Goal: Transaction & Acquisition: Book appointment/travel/reservation

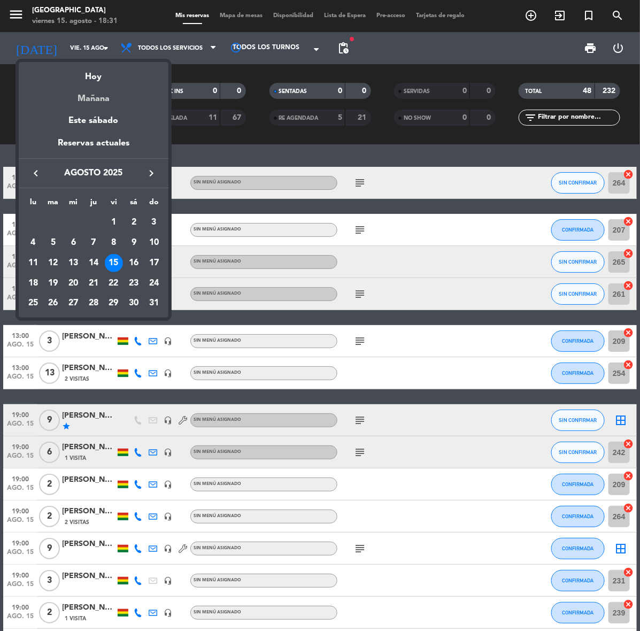
click at [86, 97] on div "Mañana" at bounding box center [94, 95] width 150 height 22
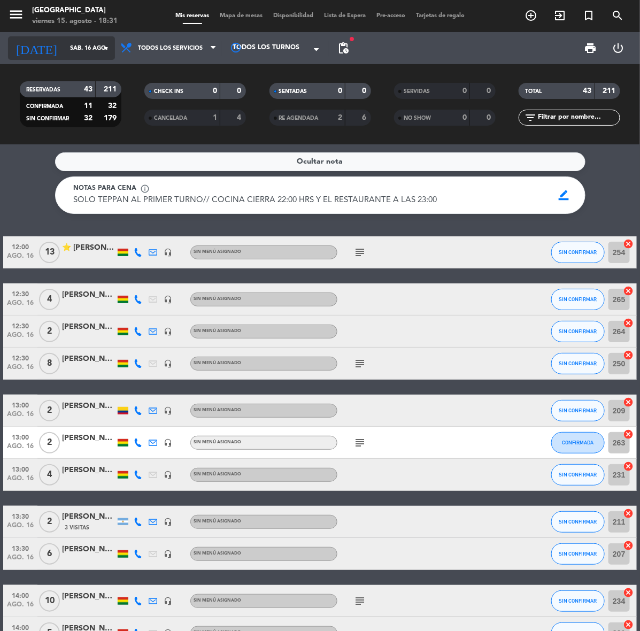
click at [73, 47] on input "sáb. 16 ago." at bounding box center [105, 49] width 80 height 18
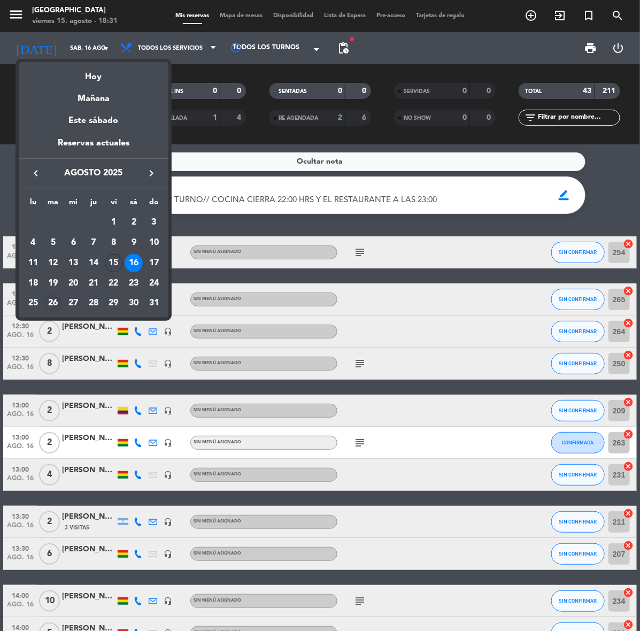
click at [52, 303] on div "26" at bounding box center [53, 303] width 18 height 18
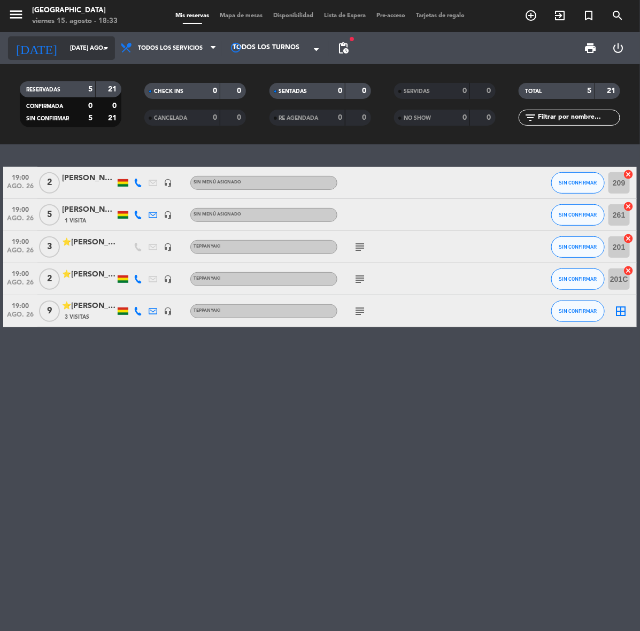
click at [57, 38] on div "[DATE] [DATE] ago. arrow_drop_down" at bounding box center [61, 48] width 107 height 24
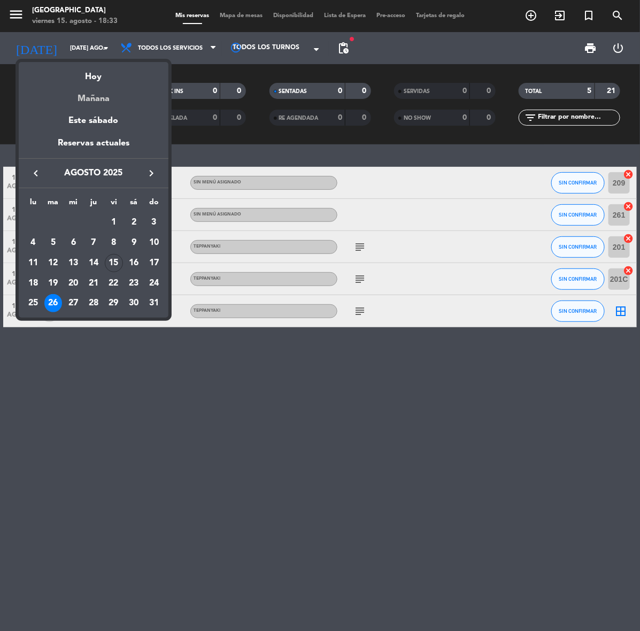
click at [97, 94] on div "Mañana" at bounding box center [94, 95] width 150 height 22
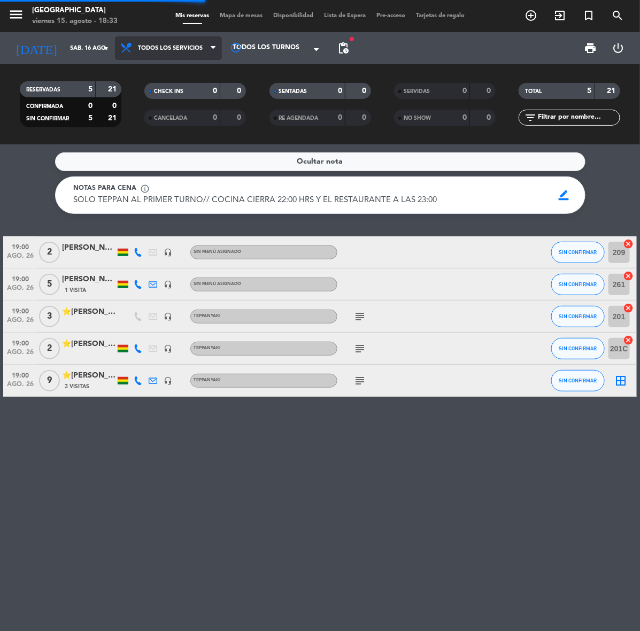
click at [161, 47] on span "Todos los servicios" at bounding box center [170, 48] width 65 height 7
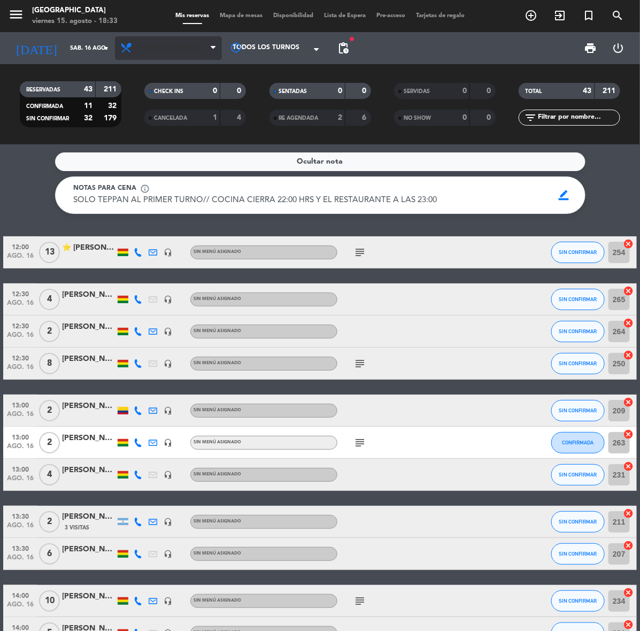
click at [177, 53] on span "Todos los servicios" at bounding box center [168, 48] width 107 height 24
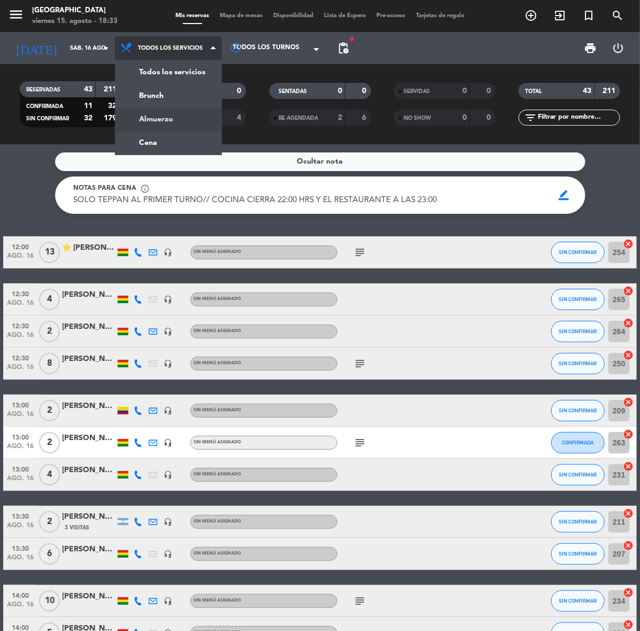
click at [167, 118] on div "menu [GEOGRAPHIC_DATA] viernes 15. agosto - 18:33 Mis reservas Mapa de mesas Di…" at bounding box center [320, 72] width 640 height 144
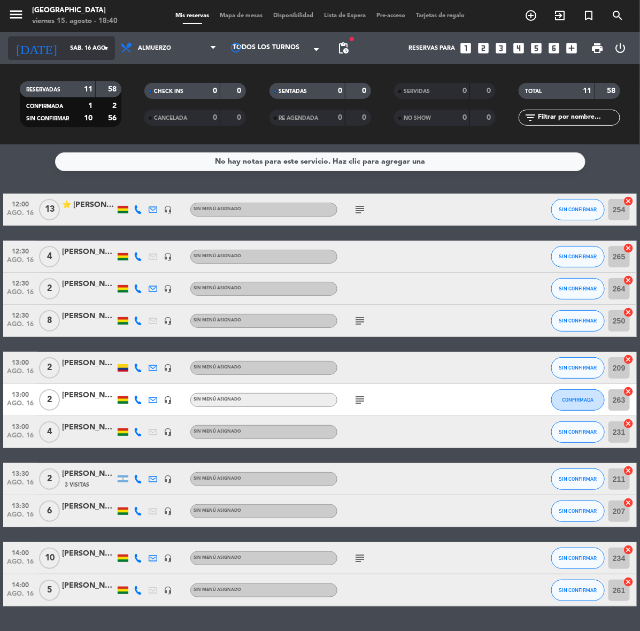
click at [81, 55] on input "sáb. 16 ago." at bounding box center [105, 49] width 80 height 18
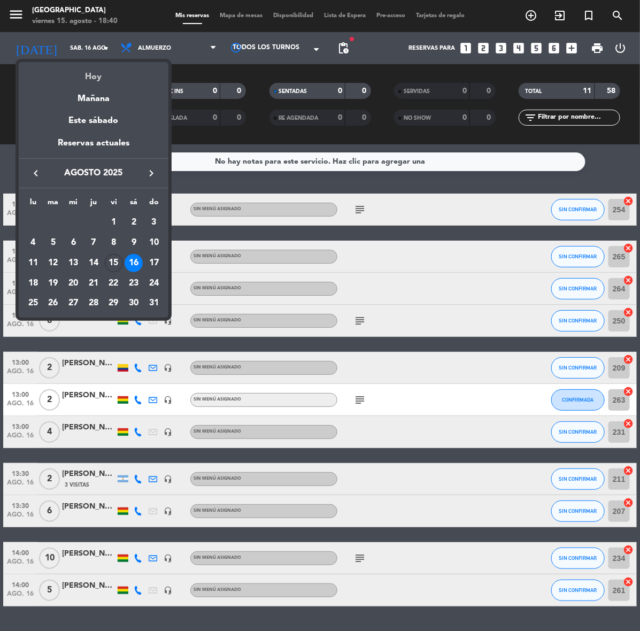
click at [102, 78] on div "Hoy" at bounding box center [94, 73] width 150 height 22
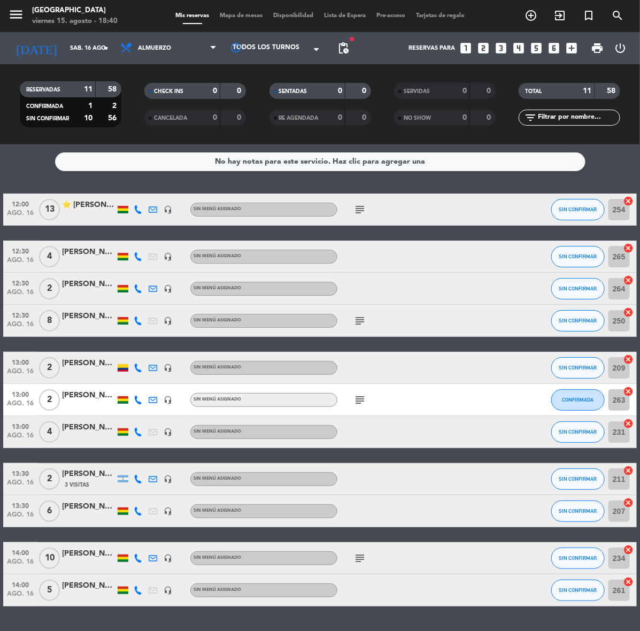
type input "vie. 15 ago."
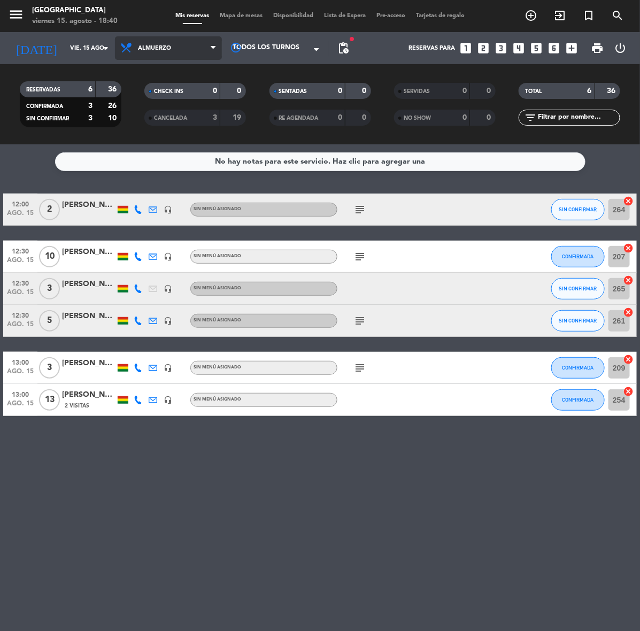
click at [190, 55] on span "Almuerzo" at bounding box center [168, 48] width 107 height 24
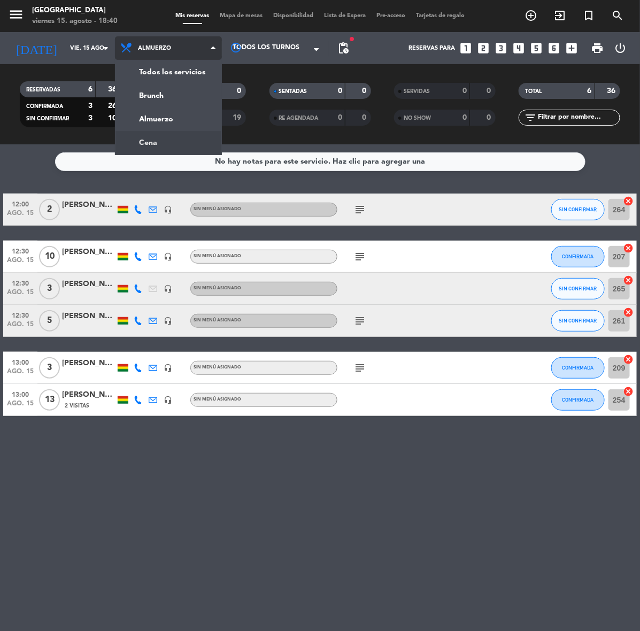
click at [186, 139] on div "menu [GEOGRAPHIC_DATA] viernes 15. agosto - 18:40 Mis reservas Mapa de mesas Di…" at bounding box center [320, 72] width 640 height 144
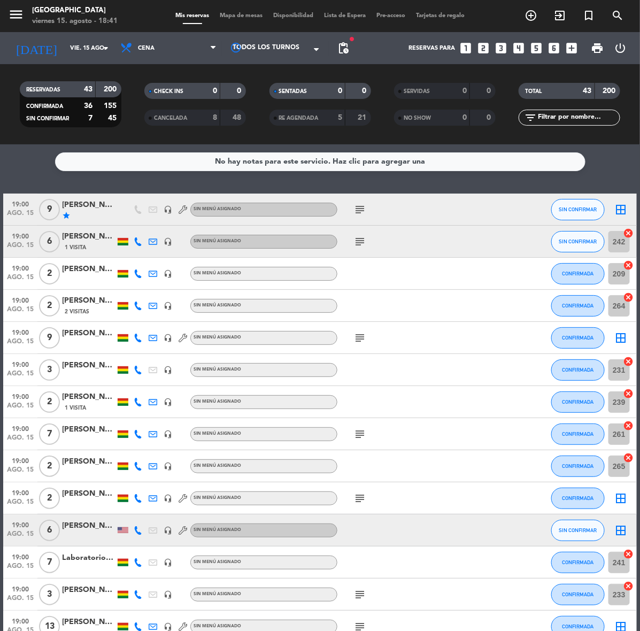
click at [333, 49] on span "pending_actions" at bounding box center [342, 47] width 21 height 21
click at [338, 50] on span "pending_actions" at bounding box center [343, 48] width 13 height 13
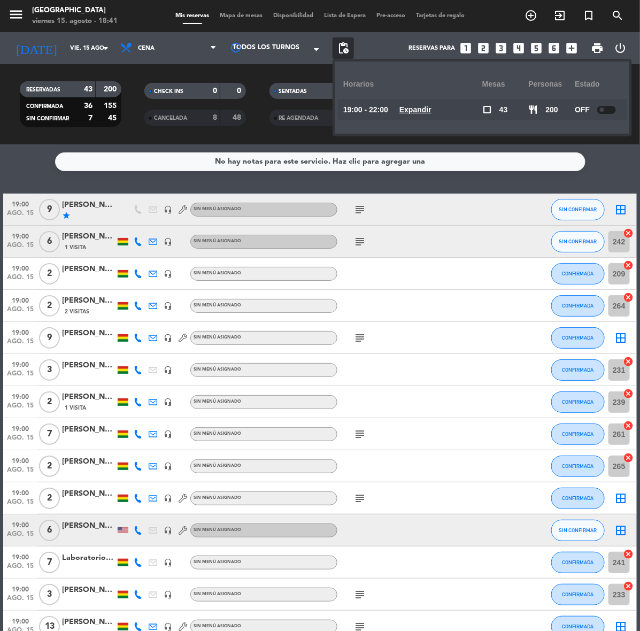
click at [494, 357] on div "19:00 ago. 15 3 [PERSON_NAME] [PERSON_NAME] headset_mic Sin menú asignado CONFI…" at bounding box center [319, 370] width 633 height 32
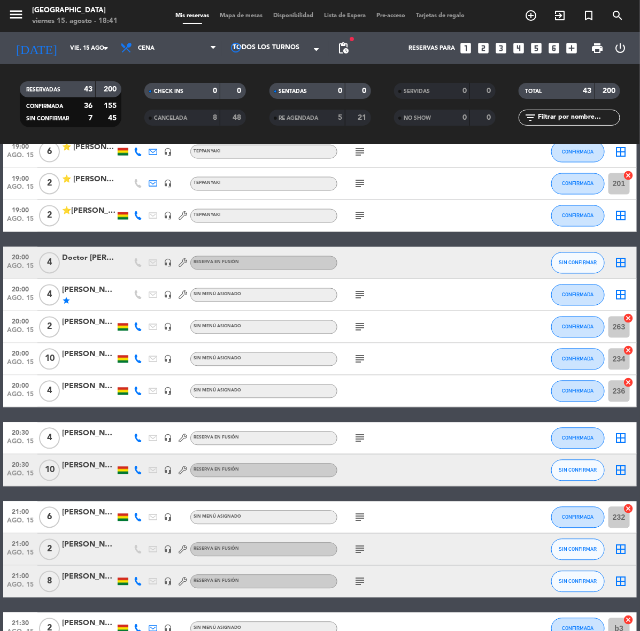
scroll to position [587, 0]
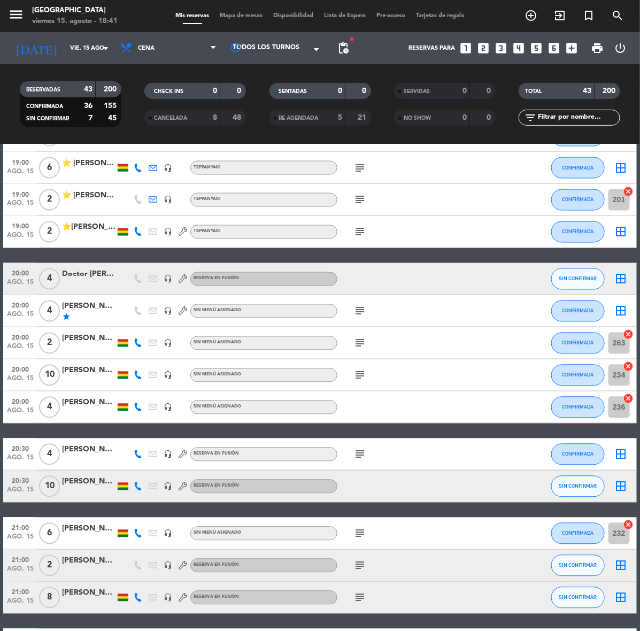
click at [96, 278] on div "Doctor [PERSON_NAME]" at bounding box center [88, 274] width 53 height 12
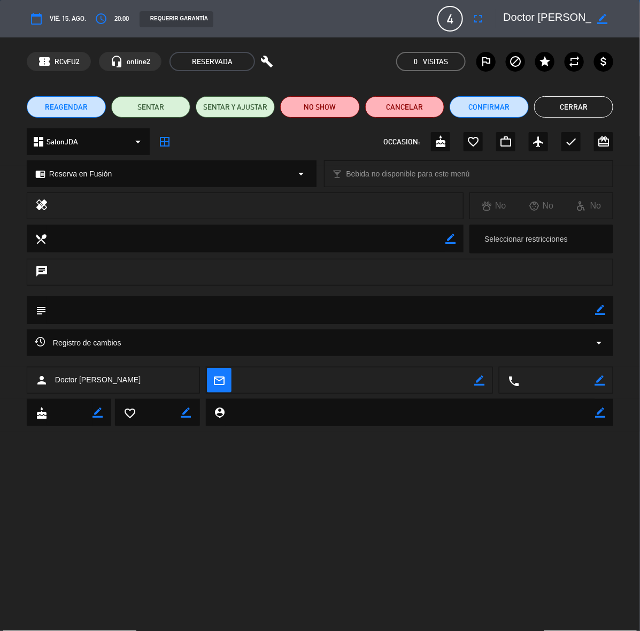
click at [230, 345] on div "Registro de cambios arrow_drop_down" at bounding box center [320, 342] width 570 height 13
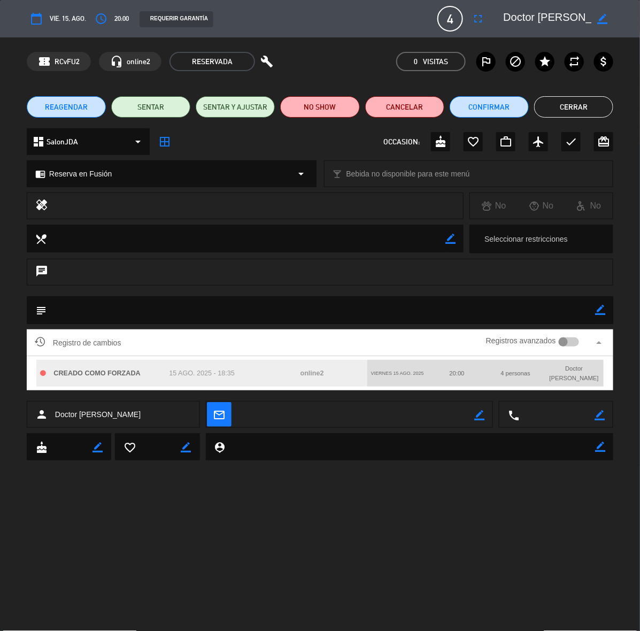
drag, startPoint x: 561, startPoint y: 102, endPoint x: 548, endPoint y: 97, distance: 14.2
click at [561, 102] on button "Cerrar" at bounding box center [573, 106] width 79 height 21
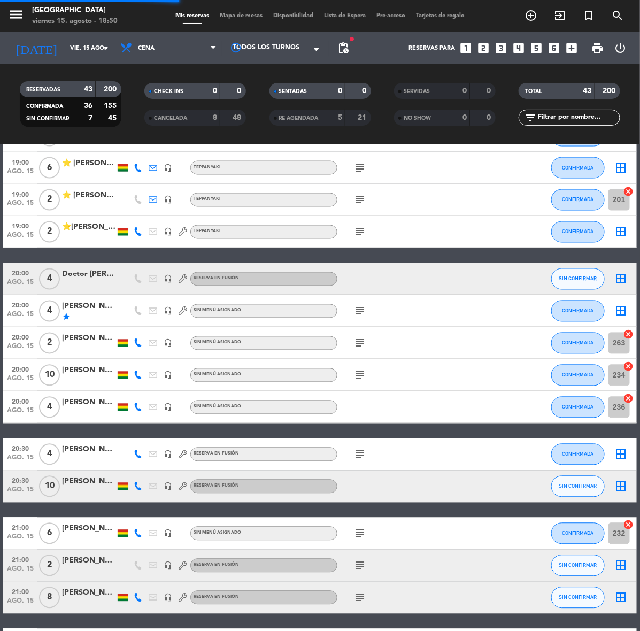
click at [522, 46] on icon "looks_4" at bounding box center [519, 48] width 14 height 14
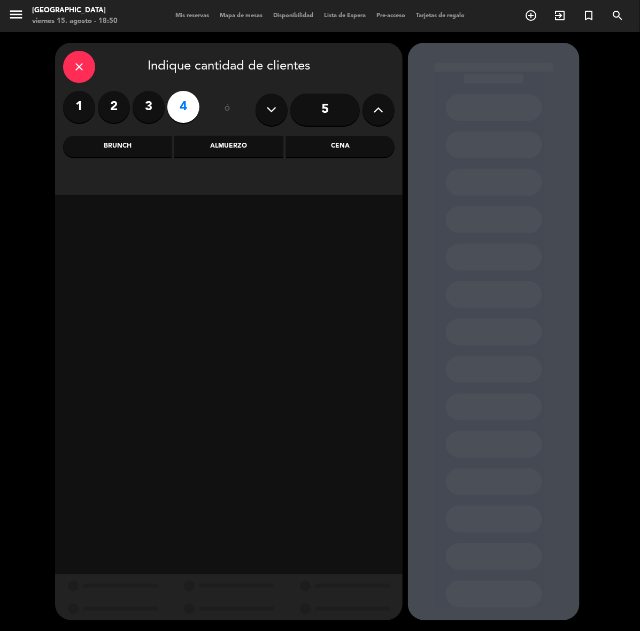
click at [221, 159] on div "close Indique cantidad de clientes 1 2 3 4 ó 5 Brunch Almuerzo Cena" at bounding box center [228, 119] width 347 height 152
click at [228, 149] on div "Almuerzo" at bounding box center [228, 146] width 109 height 21
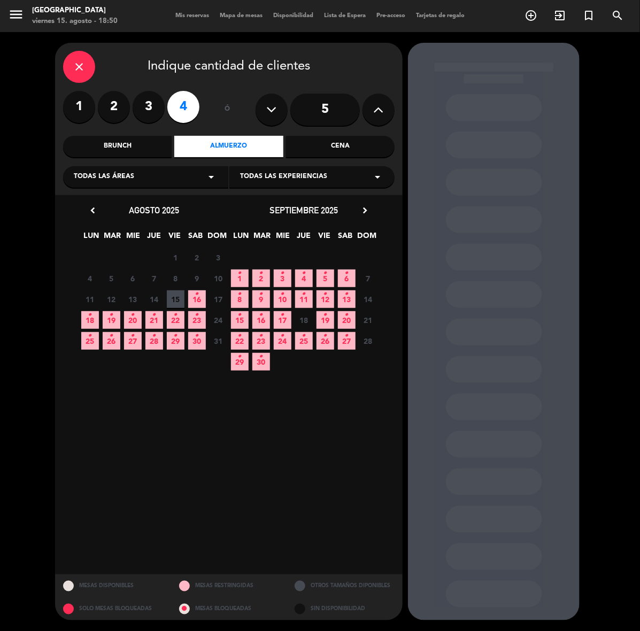
click at [203, 295] on span "16 •" at bounding box center [197, 299] width 18 height 18
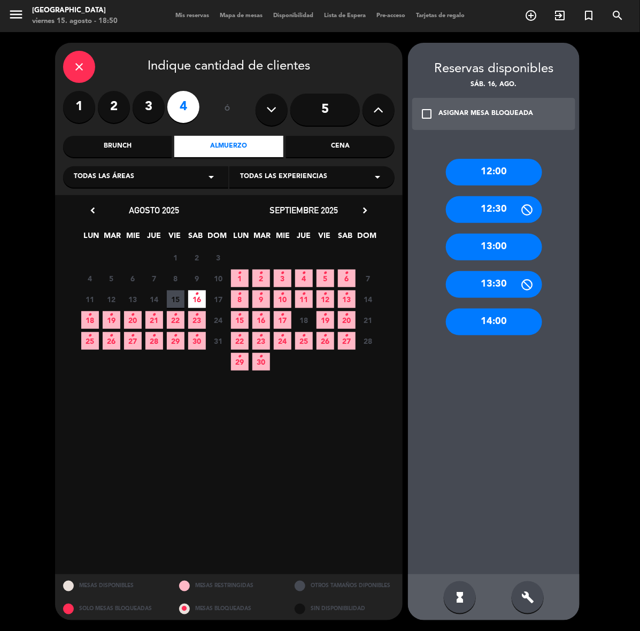
click at [501, 285] on div "13:30" at bounding box center [494, 284] width 96 height 27
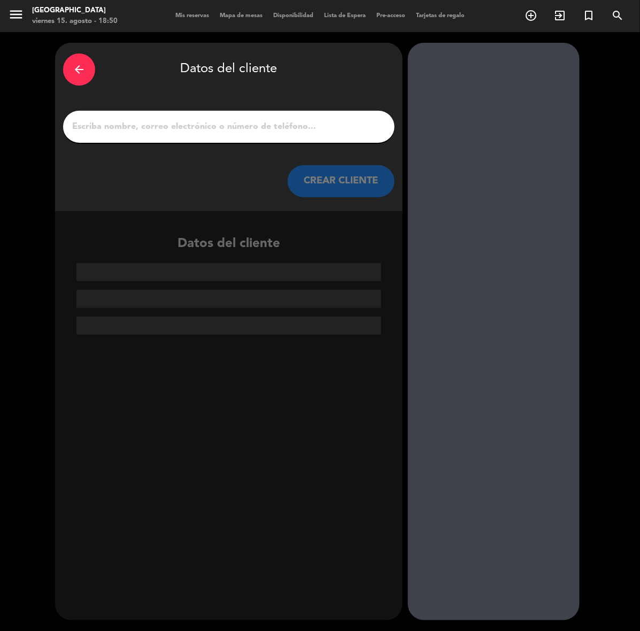
click at [294, 128] on input "1" at bounding box center [228, 126] width 315 height 15
paste input "[PERSON_NAME]"
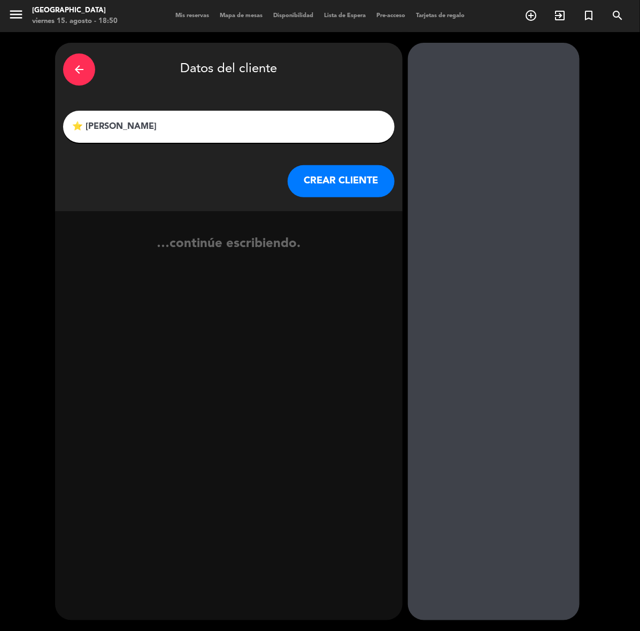
type input "⭐ [PERSON_NAME]"
click at [339, 164] on div "arrow_back Datos del cliente ⭐ [PERSON_NAME] [PERSON_NAME] CLIENTE" at bounding box center [228, 127] width 347 height 168
click at [338, 167] on button "CREAR CLIENTE" at bounding box center [341, 181] width 107 height 32
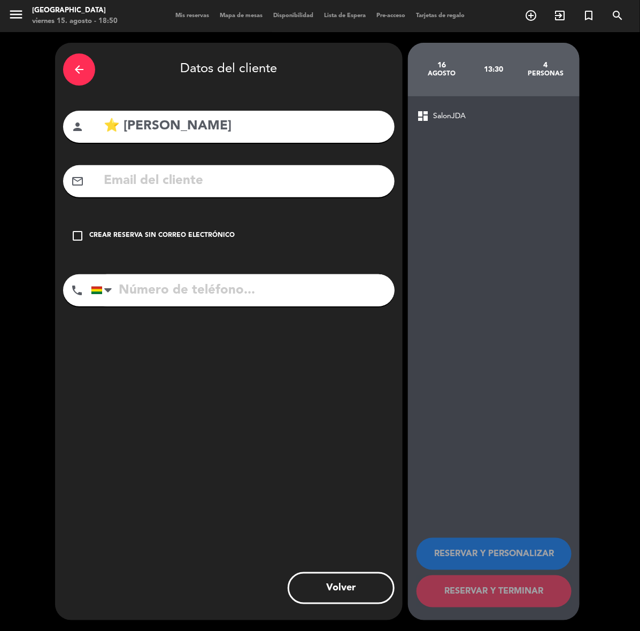
click at [338, 177] on input "text" at bounding box center [245, 181] width 284 height 22
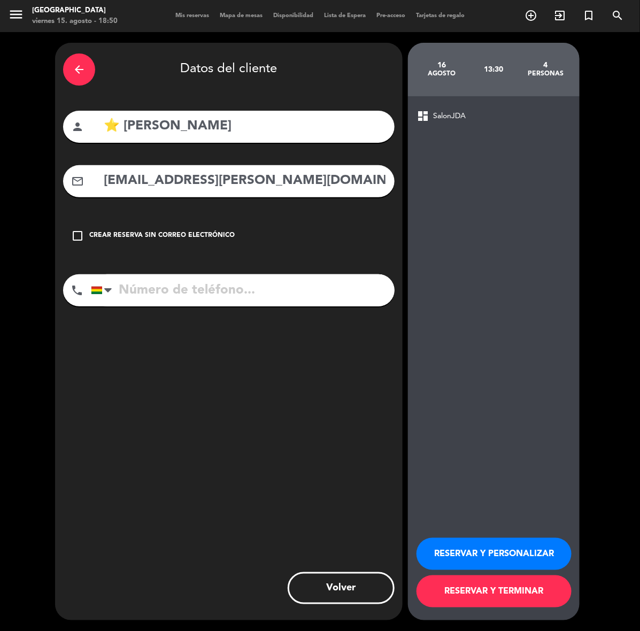
type input "[EMAIL_ADDRESS][PERSON_NAME][DOMAIN_NAME]"
click at [279, 281] on input "tel" at bounding box center [243, 290] width 304 height 32
type input "71240263"
click at [505, 553] on button "RESERVAR Y PERSONALIZAR" at bounding box center [493, 554] width 155 height 32
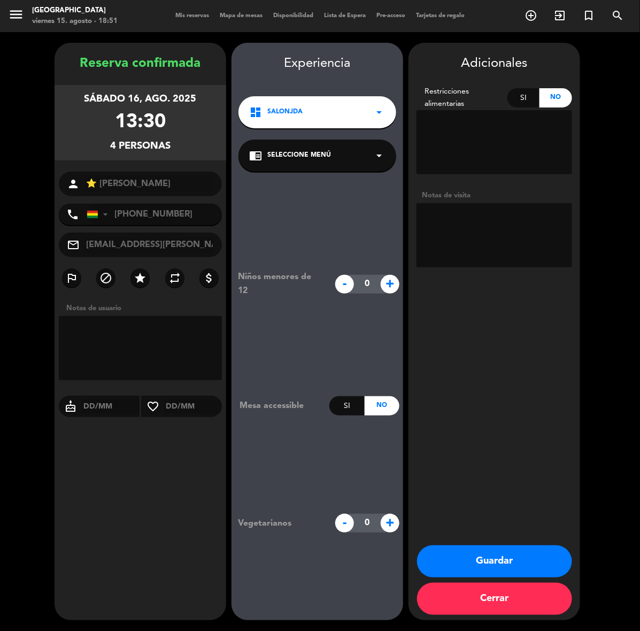
drag, startPoint x: 466, startPoint y: 265, endPoint x: 460, endPoint y: 256, distance: 11.3
click at [466, 265] on textarea at bounding box center [494, 235] width 156 height 64
type textarea "teppan"
click at [308, 100] on div "dashboard SalonJDA arrow_drop_down" at bounding box center [317, 112] width 158 height 32
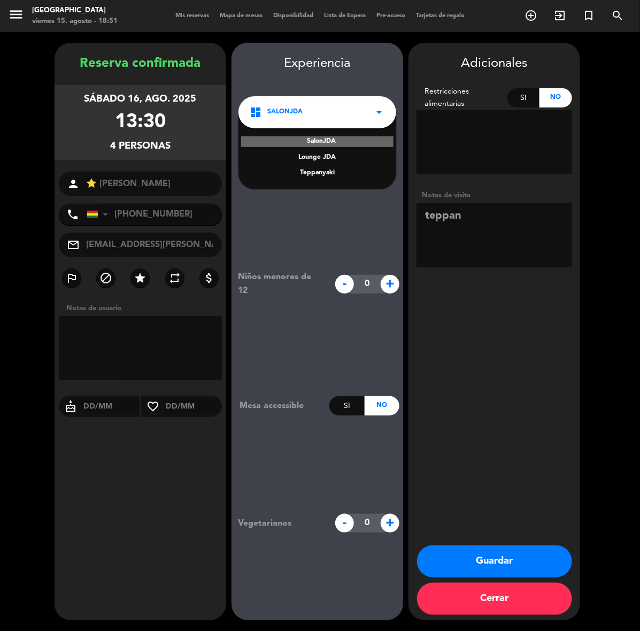
click at [322, 172] on div "Teppanyaki" at bounding box center [317, 173] width 136 height 11
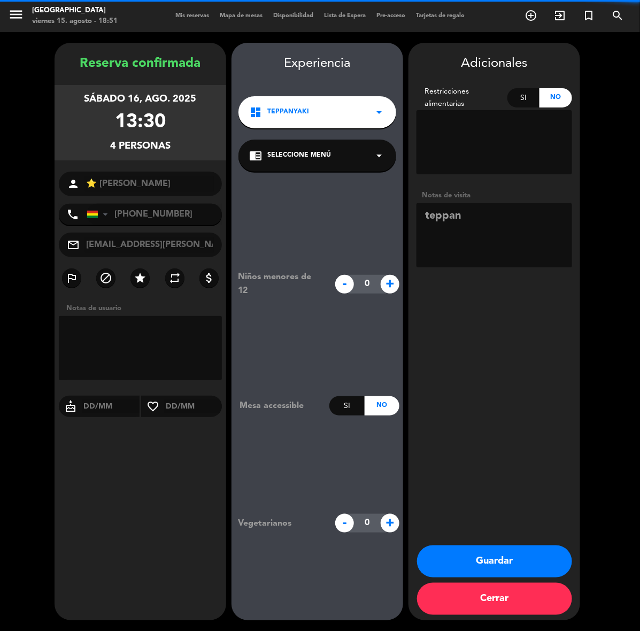
click at [319, 156] on span "Seleccione Menú" at bounding box center [299, 155] width 64 height 11
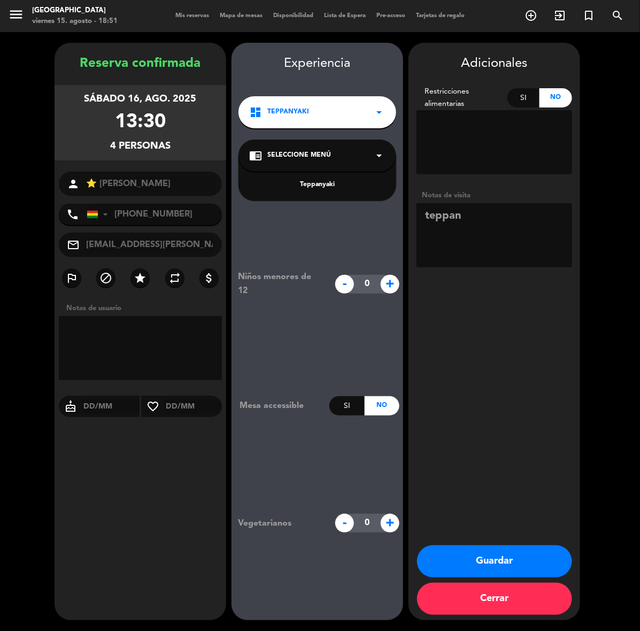
click at [328, 191] on div "Teppanyaki" at bounding box center [317, 178] width 158 height 45
click at [354, 180] on div "Teppanyaki" at bounding box center [317, 185] width 136 height 11
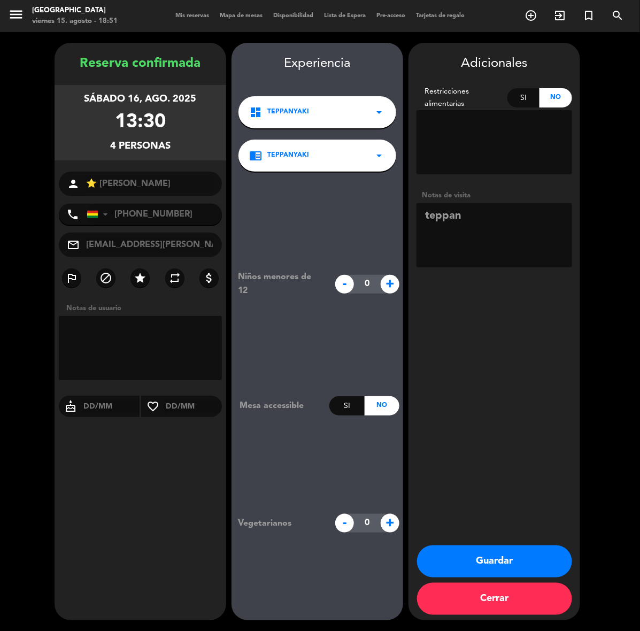
click at [525, 559] on button "Guardar" at bounding box center [494, 561] width 155 height 32
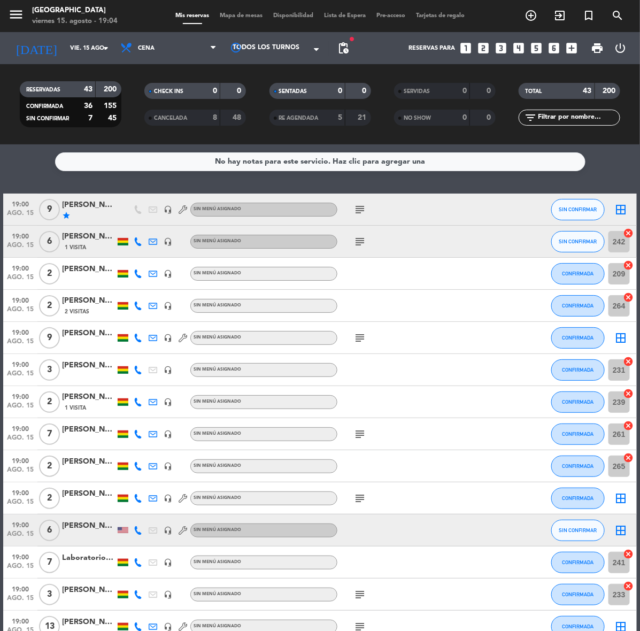
click at [480, 45] on icon "looks_two" at bounding box center [484, 48] width 14 height 14
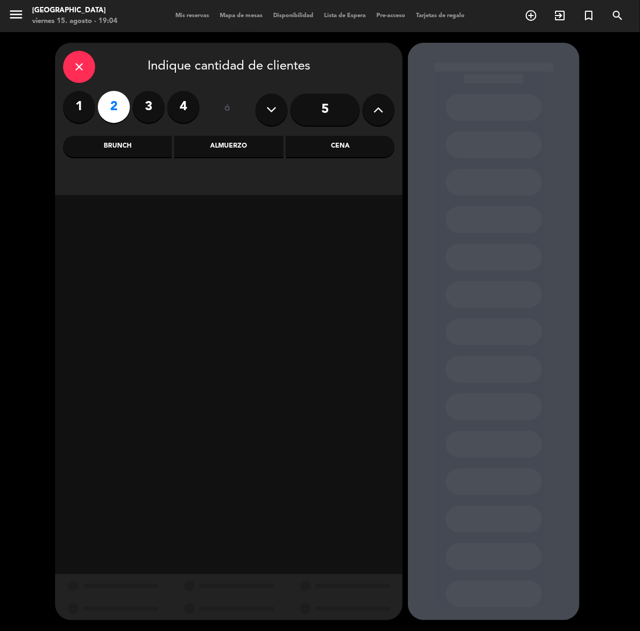
click at [323, 137] on div "Cena" at bounding box center [340, 146] width 109 height 21
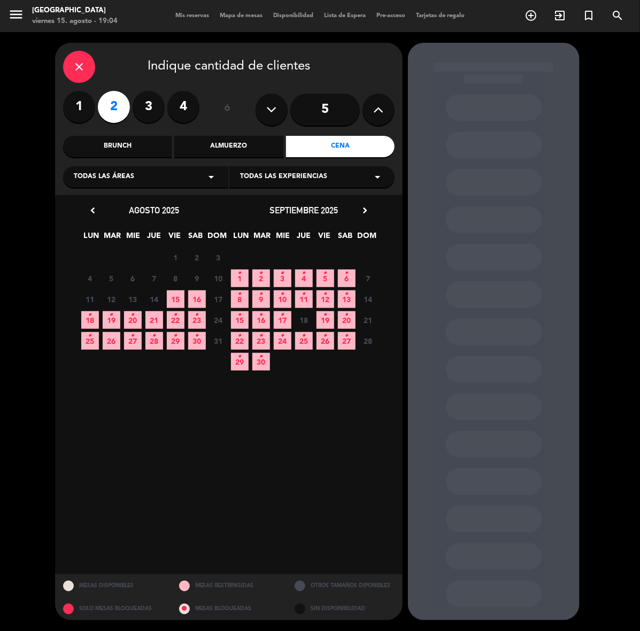
click at [116, 319] on span "19 •" at bounding box center [112, 320] width 18 height 18
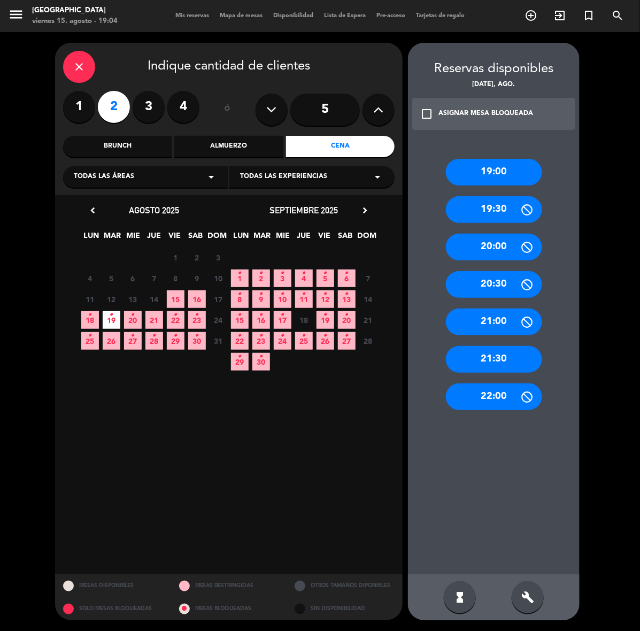
click at [242, 145] on div "Almuerzo" at bounding box center [228, 146] width 109 height 21
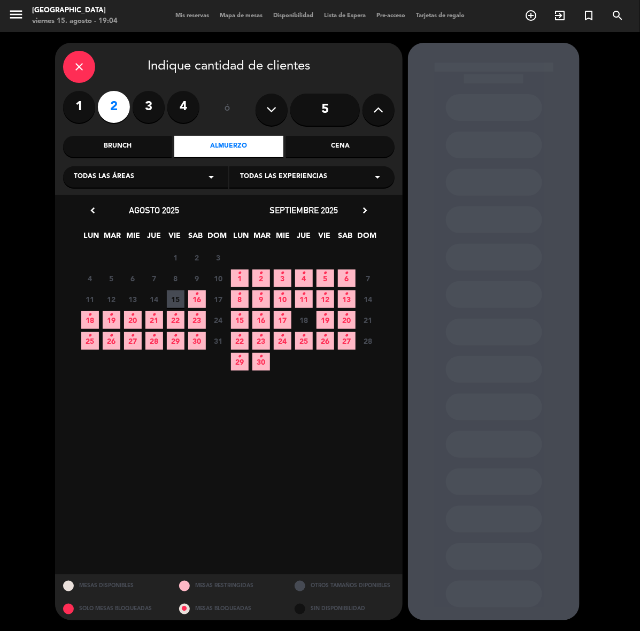
click at [117, 322] on span "19 •" at bounding box center [112, 320] width 18 height 18
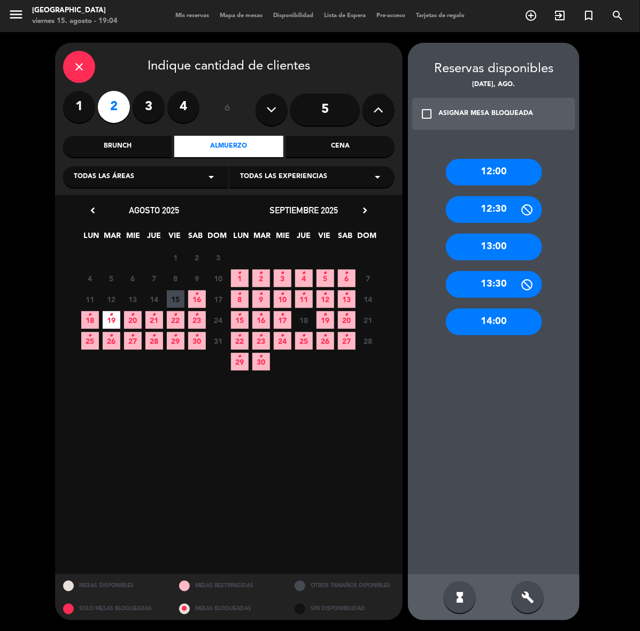
click at [327, 318] on icon "•" at bounding box center [325, 314] width 4 height 17
click at [504, 214] on div "12:30" at bounding box center [494, 209] width 96 height 27
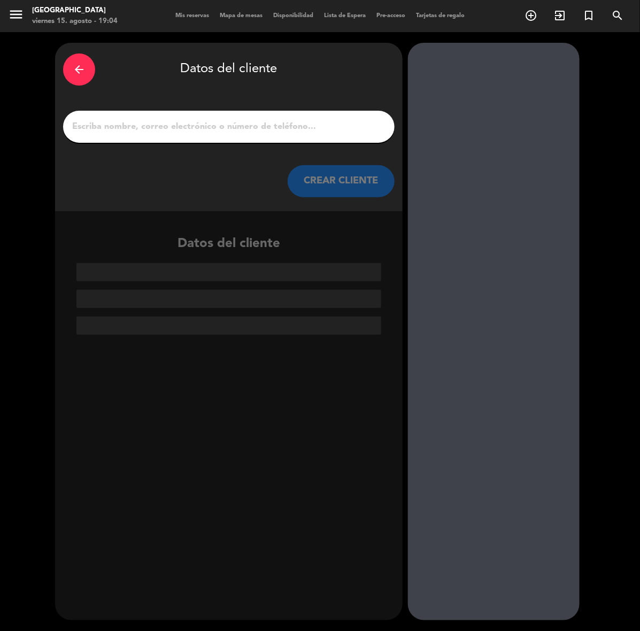
click at [246, 123] on input "1" at bounding box center [228, 126] width 315 height 15
paste input "[PERSON_NAME] [PERSON_NAME]"
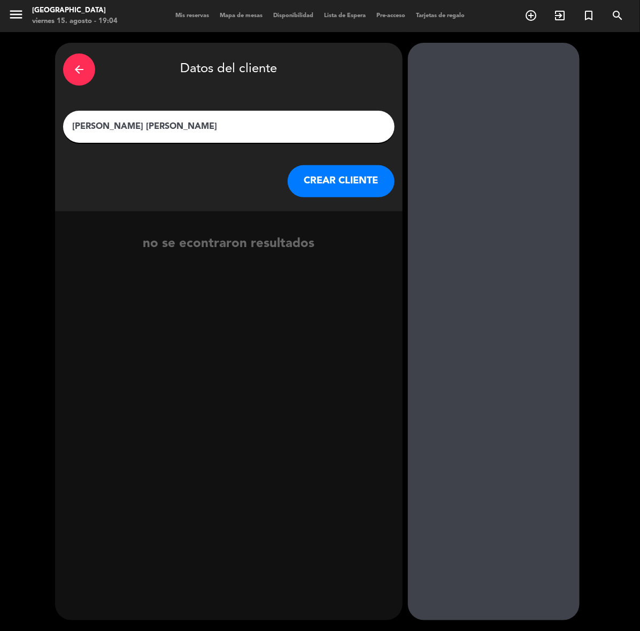
type input "[PERSON_NAME] [PERSON_NAME]"
click at [354, 186] on button "CREAR CLIENTE" at bounding box center [341, 181] width 107 height 32
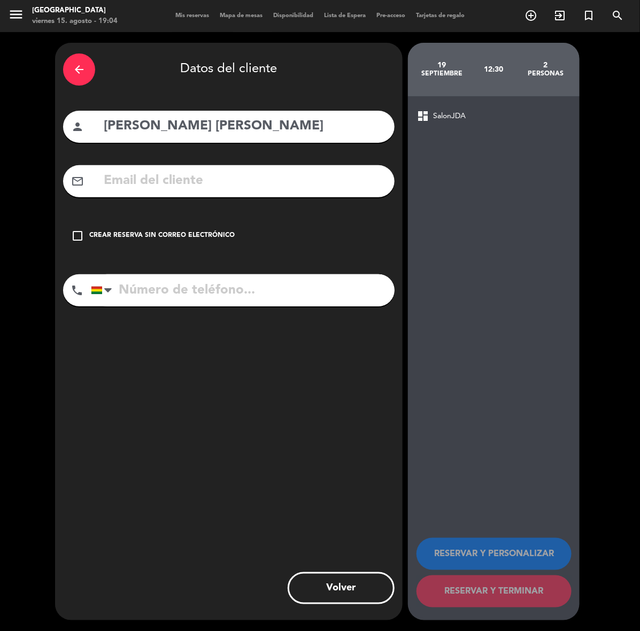
click at [191, 239] on div "Crear reserva sin correo electrónico" at bounding box center [161, 235] width 145 height 11
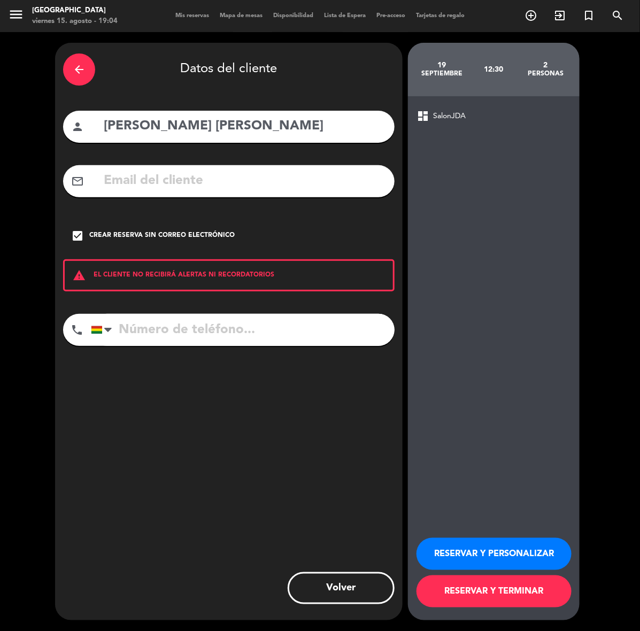
click at [258, 328] on input "tel" at bounding box center [243, 330] width 304 height 32
type input "69199249"
click at [528, 555] on button "RESERVAR Y PERSONALIZAR" at bounding box center [493, 554] width 155 height 32
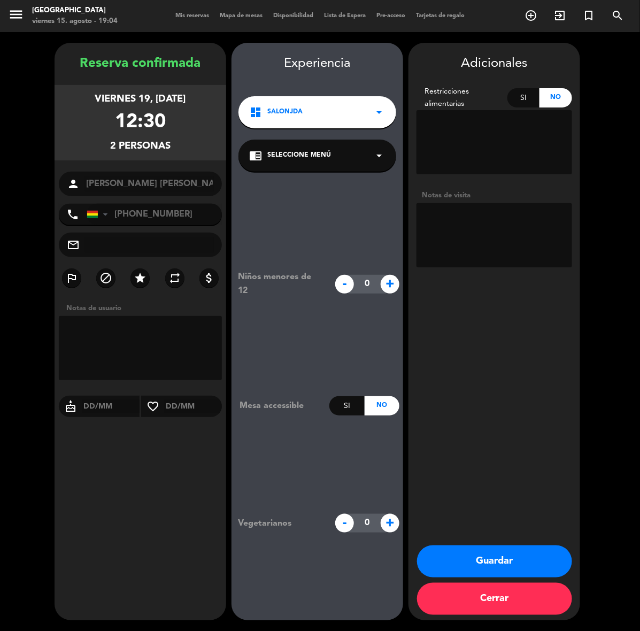
click at [496, 553] on button "Guardar" at bounding box center [494, 561] width 155 height 32
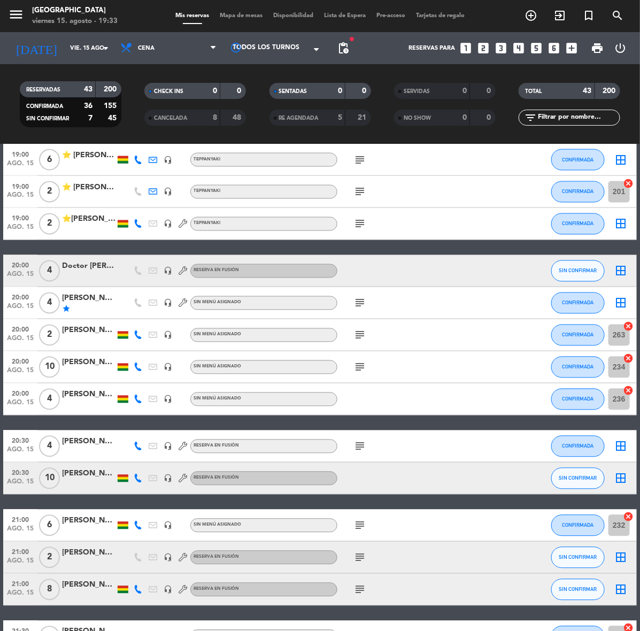
scroll to position [468, 0]
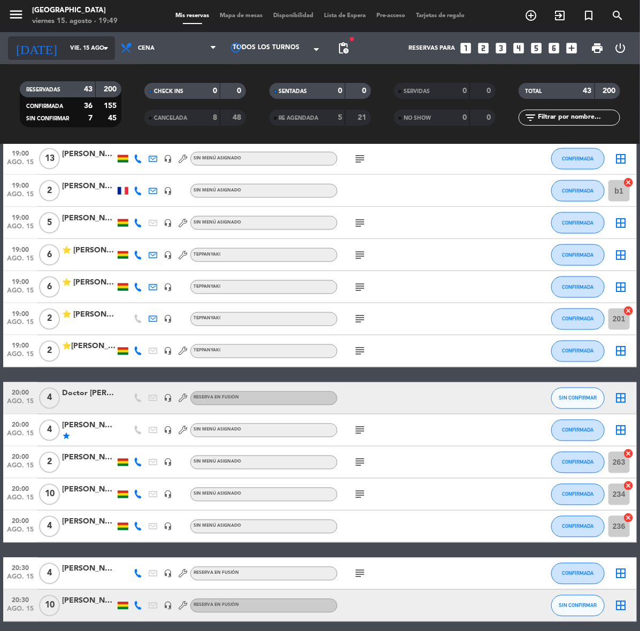
click at [32, 52] on icon "[DATE]" at bounding box center [36, 48] width 57 height 24
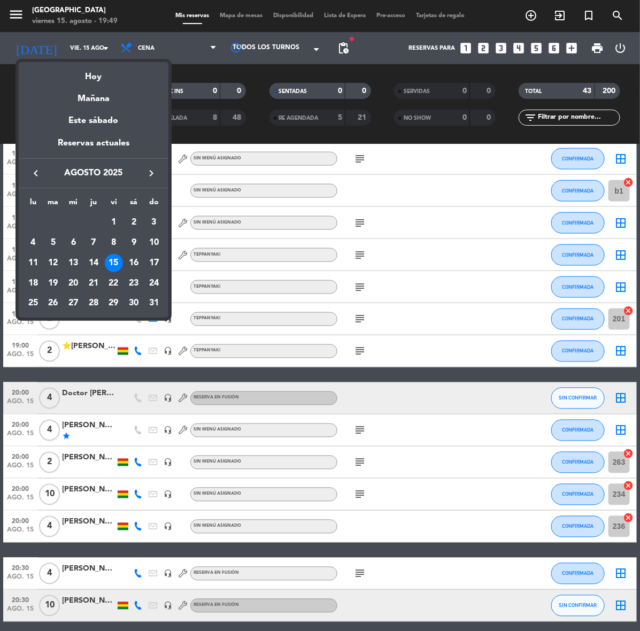
click at [154, 168] on icon "keyboard_arrow_right" at bounding box center [151, 173] width 13 height 13
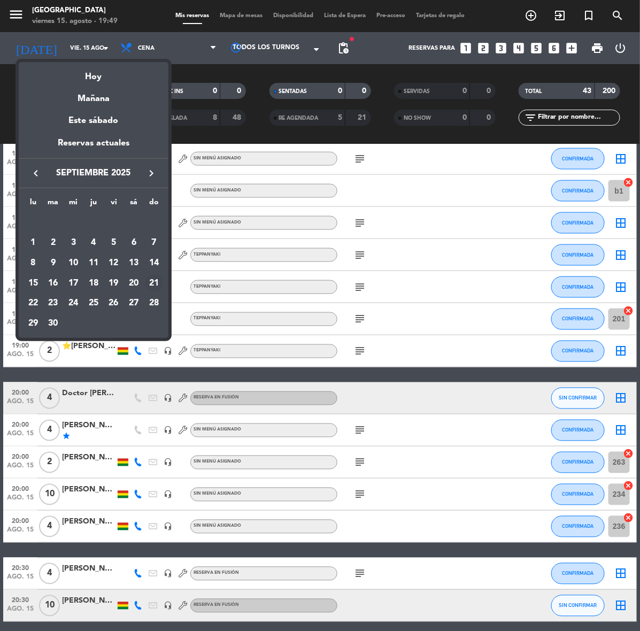
click at [152, 287] on div "21" at bounding box center [154, 283] width 18 height 18
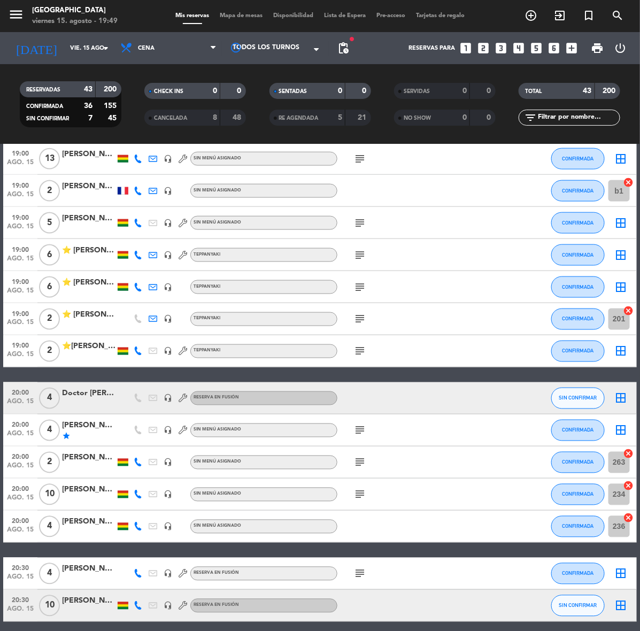
type input "dom. [DATE]"
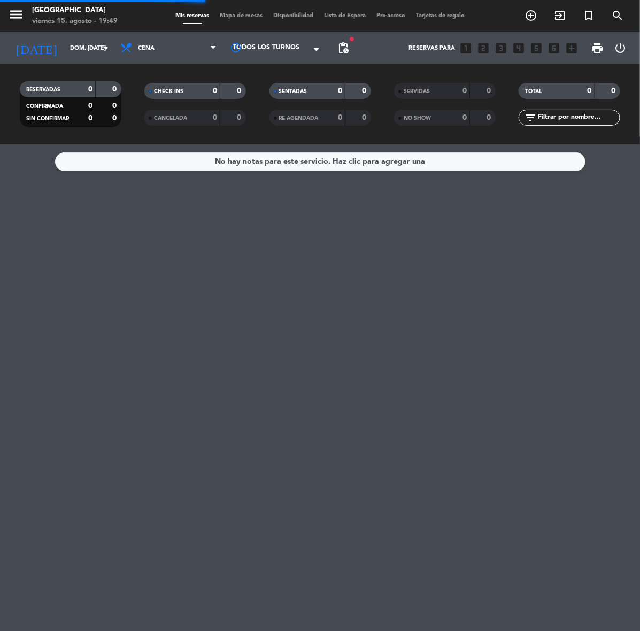
scroll to position [0, 0]
click at [528, 18] on icon "add_circle_outline" at bounding box center [530, 15] width 13 height 13
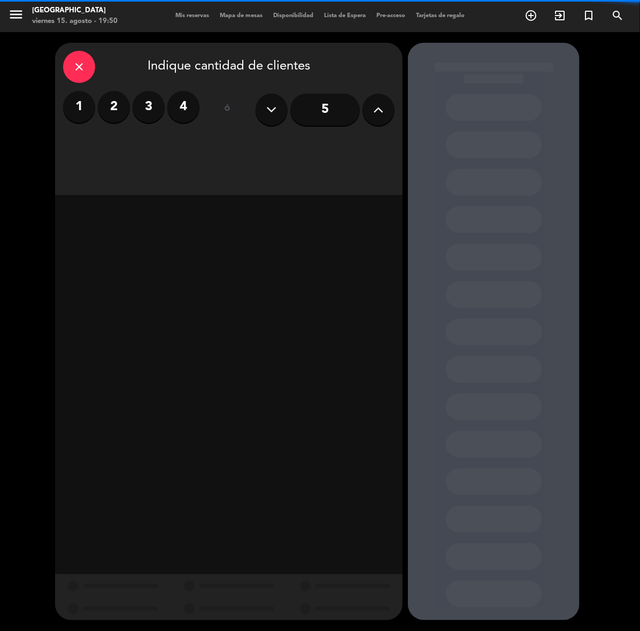
click at [137, 120] on div "1 2 3 4" at bounding box center [131, 107] width 136 height 32
click at [148, 109] on label "3" at bounding box center [149, 107] width 32 height 32
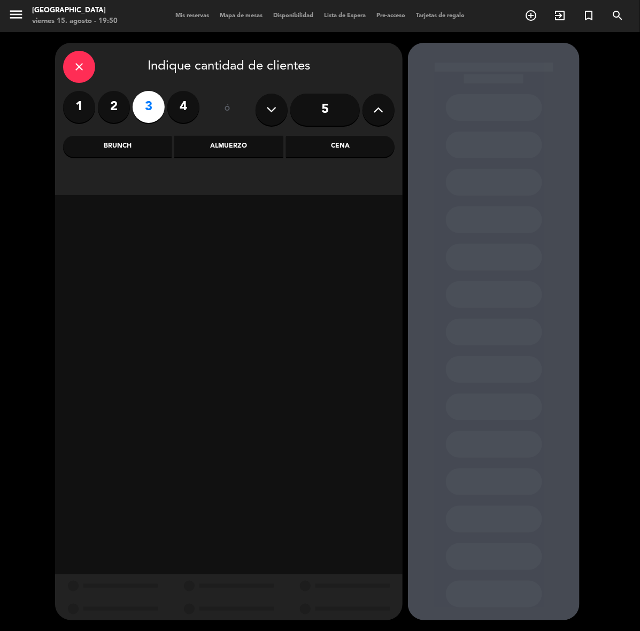
click at [365, 150] on div "Cena" at bounding box center [340, 146] width 109 height 21
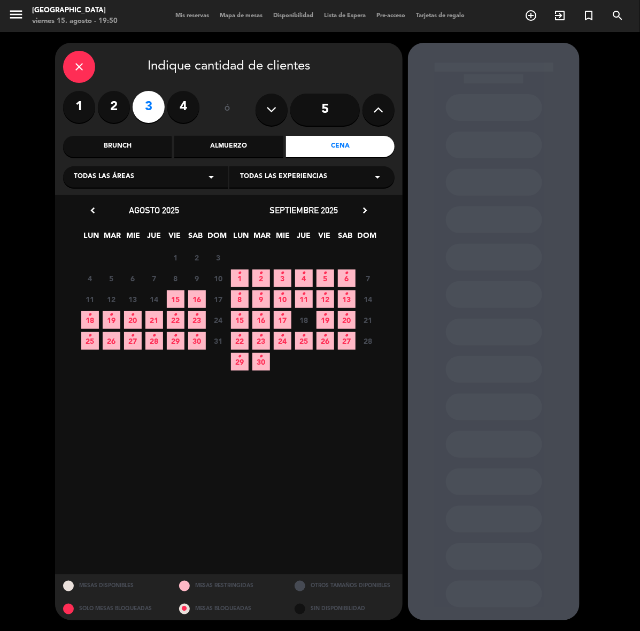
click at [137, 316] on span "20 •" at bounding box center [133, 320] width 18 height 18
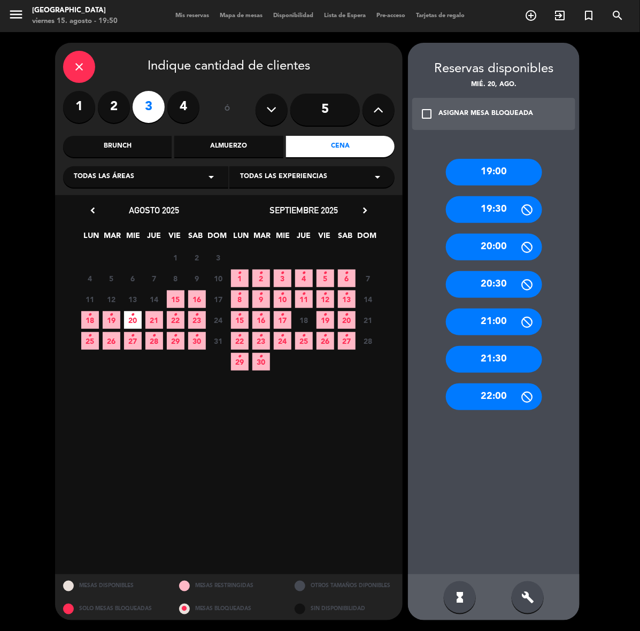
click at [228, 150] on div "Almuerzo" at bounding box center [228, 146] width 109 height 21
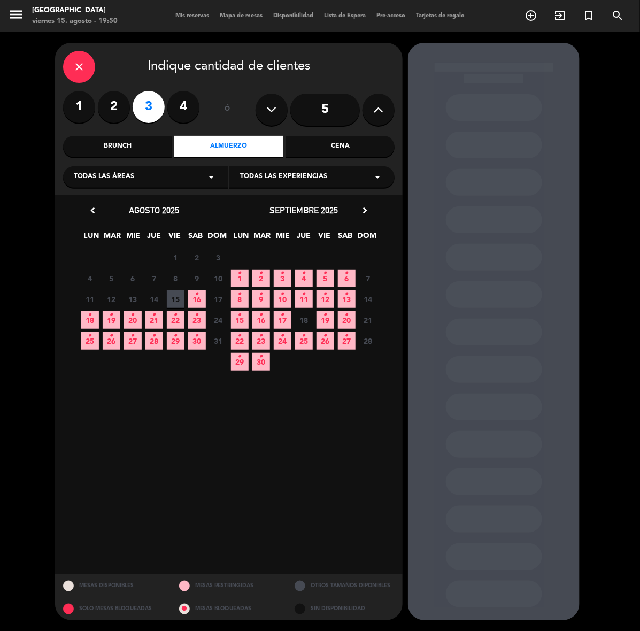
click at [117, 322] on span "19 •" at bounding box center [112, 320] width 18 height 18
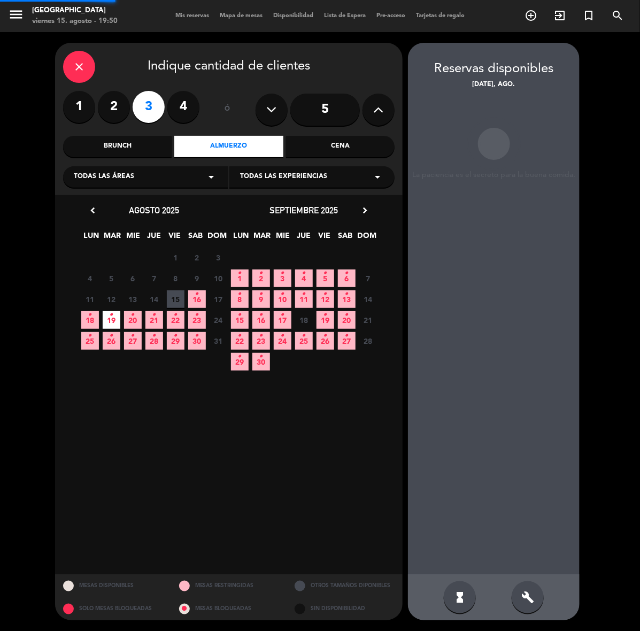
click at [133, 322] on span "20 •" at bounding box center [133, 320] width 18 height 18
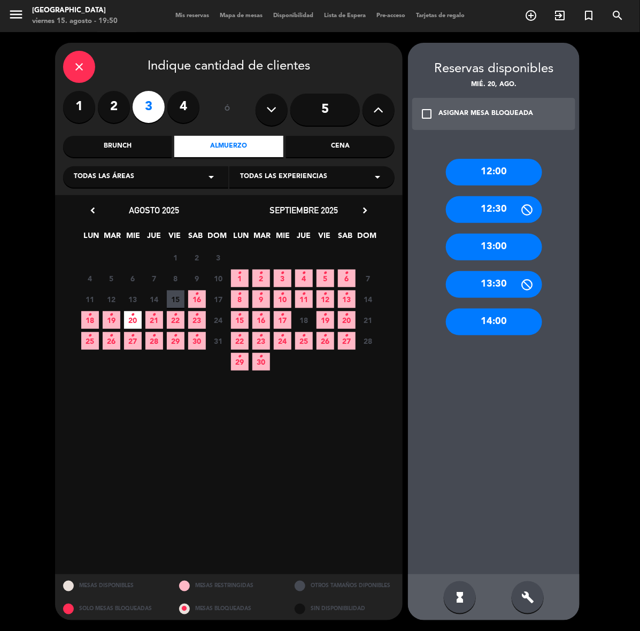
click at [509, 284] on div "13:30" at bounding box center [494, 284] width 96 height 27
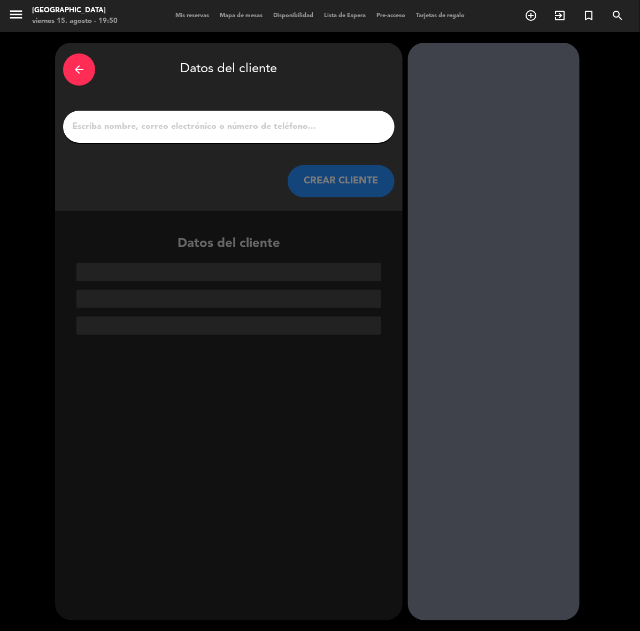
click at [306, 127] on input "1" at bounding box center [228, 126] width 315 height 15
paste input "[PERSON_NAME]"
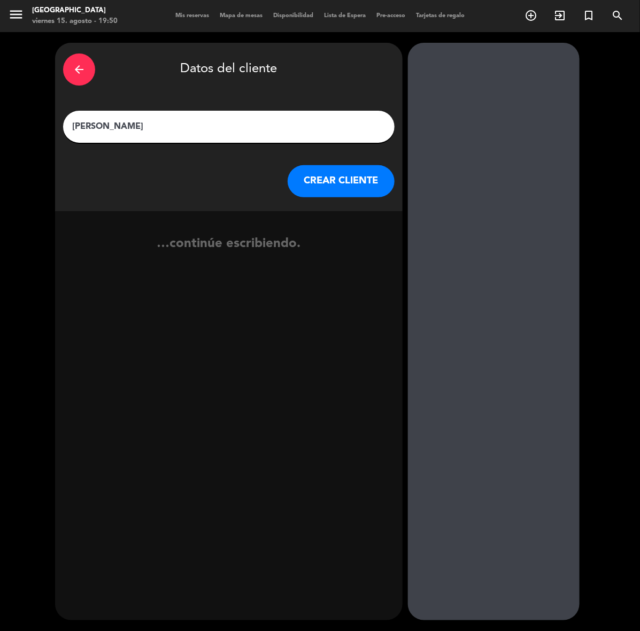
type input "[PERSON_NAME]"
click at [321, 180] on button "CREAR CLIENTE" at bounding box center [341, 181] width 107 height 32
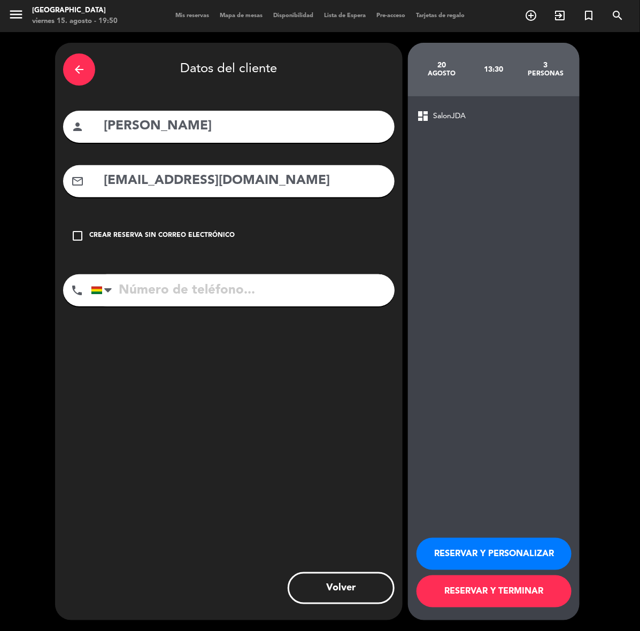
type input "[EMAIL_ADDRESS][DOMAIN_NAME]"
click at [269, 289] on input "tel" at bounding box center [243, 290] width 304 height 32
click at [273, 288] on input "tel" at bounding box center [243, 290] width 304 height 32
type input "75540003"
click at [483, 543] on button "RESERVAR Y PERSONALIZAR" at bounding box center [493, 554] width 155 height 32
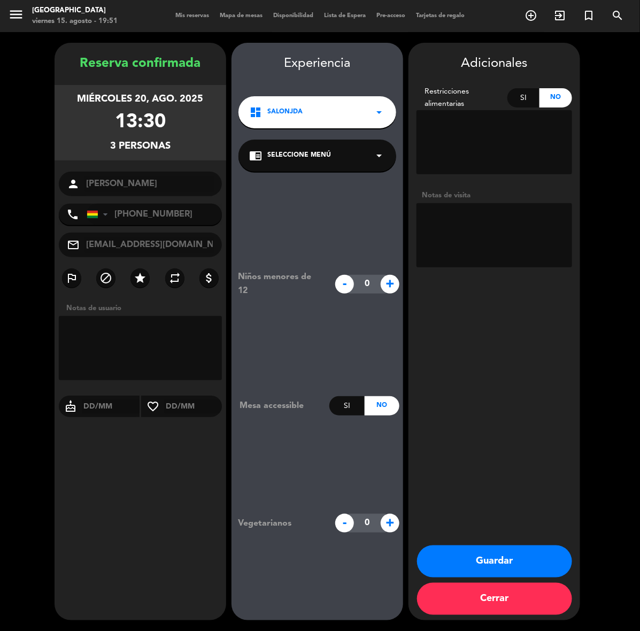
click at [529, 554] on button "Guardar" at bounding box center [494, 561] width 155 height 32
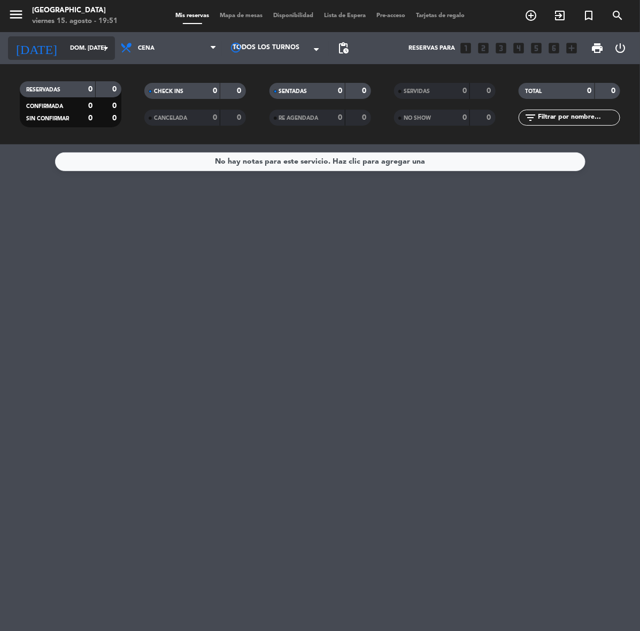
click at [65, 45] on input "dom. [DATE]" at bounding box center [105, 49] width 80 height 18
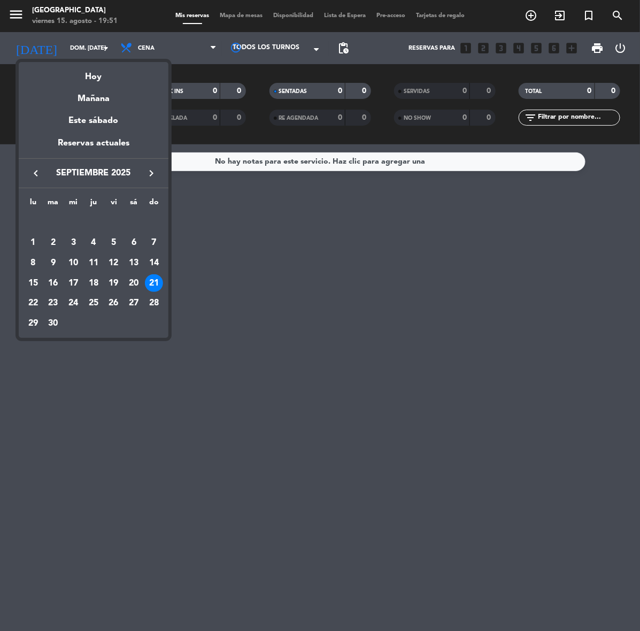
click at [110, 81] on div "Hoy" at bounding box center [94, 73] width 150 height 22
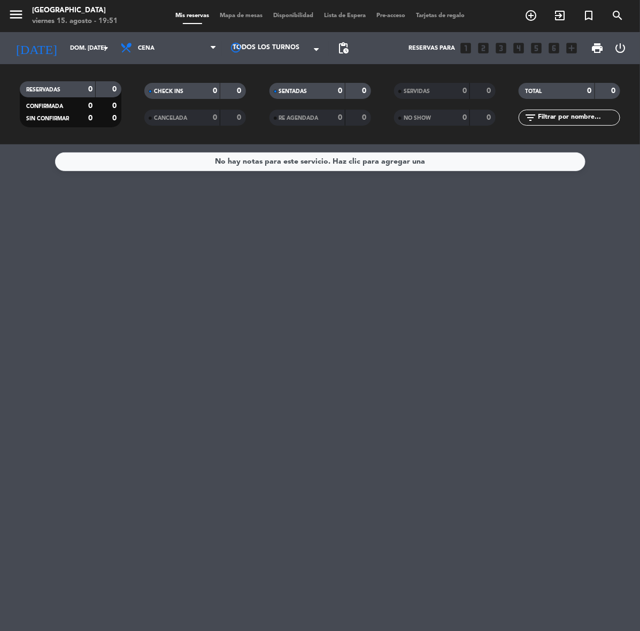
type input "vie. 15 ago."
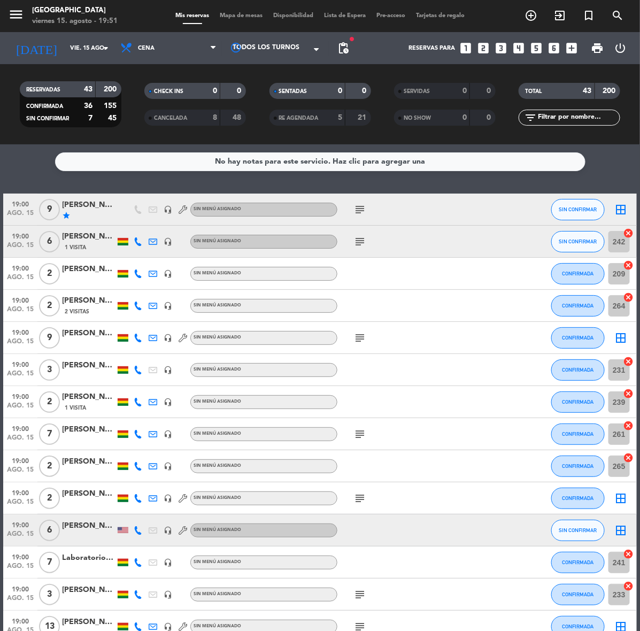
click at [492, 46] on div "Reservas para looks_one looks_two looks_3 looks_4 looks_5 looks_6 add_box" at bounding box center [468, 48] width 229 height 32
click at [494, 46] on icon "looks_3" at bounding box center [501, 48] width 14 height 14
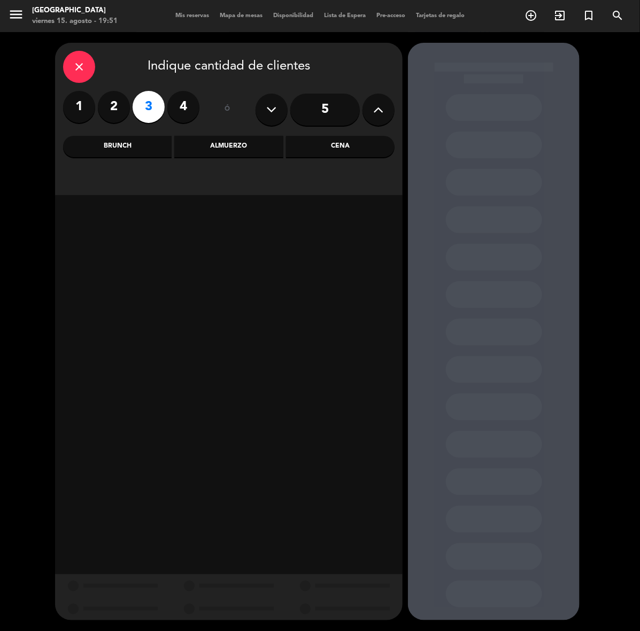
click at [365, 143] on div "Cena" at bounding box center [340, 146] width 109 height 21
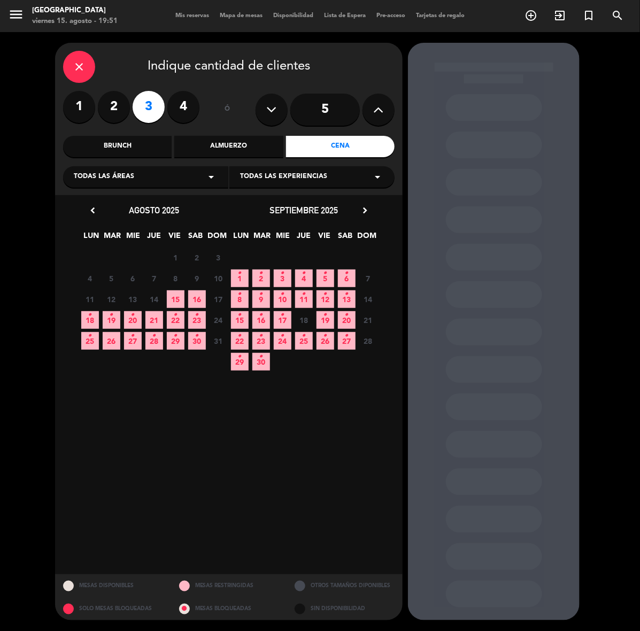
click at [111, 323] on span "19 •" at bounding box center [112, 320] width 18 height 18
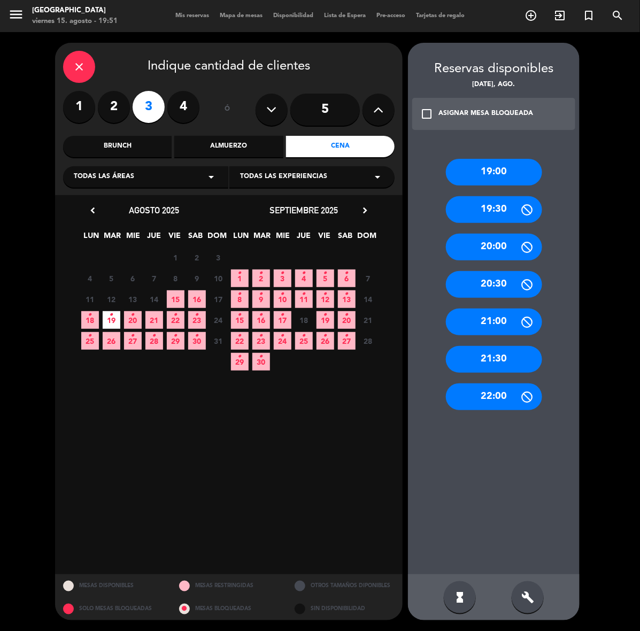
click at [491, 175] on div "19:00" at bounding box center [494, 172] width 96 height 27
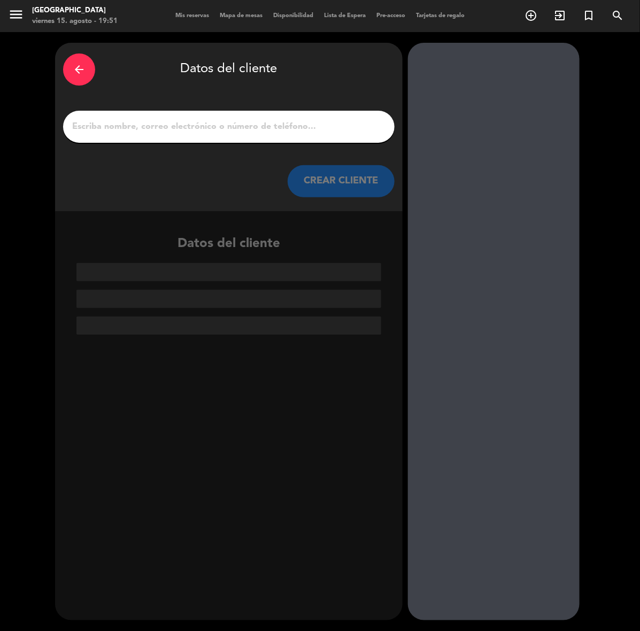
click at [286, 123] on input "1" at bounding box center [228, 126] width 315 height 15
paste input "German [PERSON_NAME]"
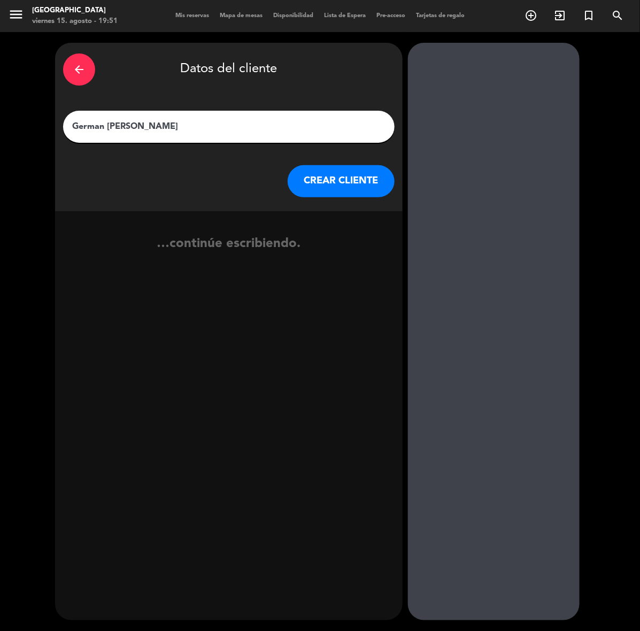
type input "German [PERSON_NAME]"
click at [320, 188] on button "CREAR CLIENTE" at bounding box center [341, 181] width 107 height 32
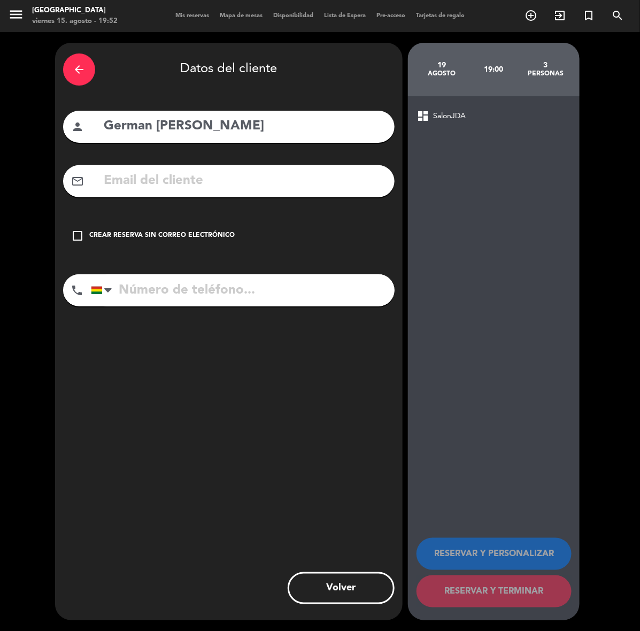
click at [320, 188] on input "text" at bounding box center [245, 181] width 284 height 22
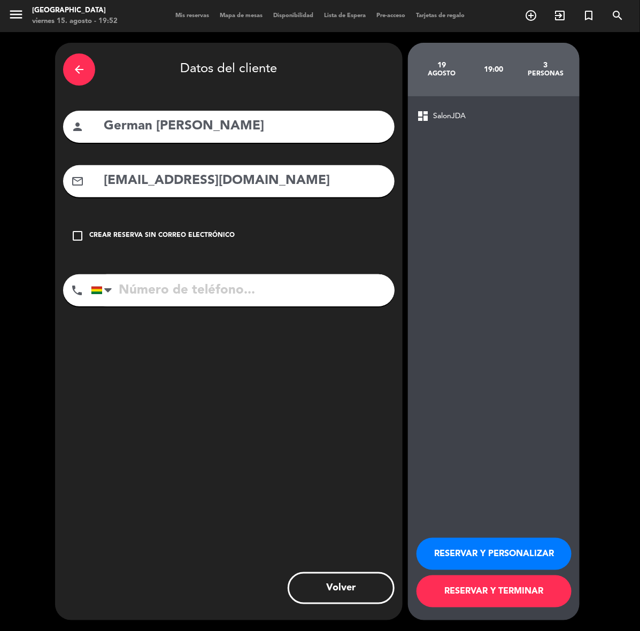
type input "[EMAIL_ADDRESS][DOMAIN_NAME]"
click at [304, 291] on input "tel" at bounding box center [243, 290] width 304 height 32
type input "78055650"
click at [530, 548] on button "RESERVAR Y PERSONALIZAR" at bounding box center [493, 554] width 155 height 32
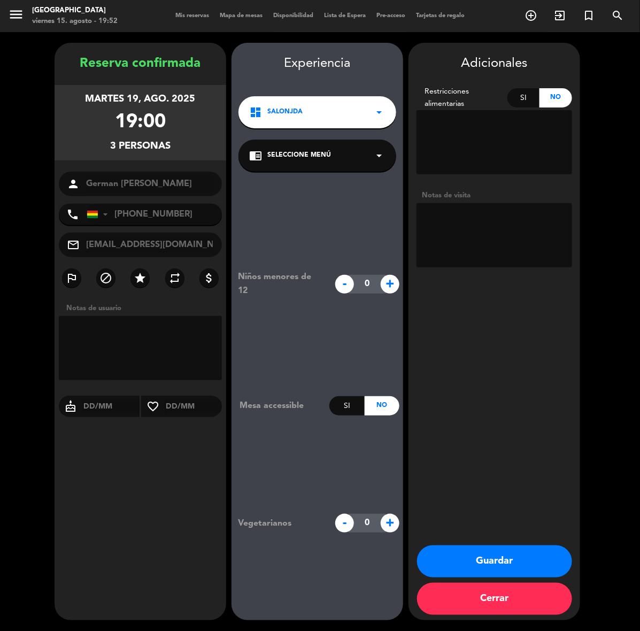
click at [501, 555] on button "Guardar" at bounding box center [494, 561] width 155 height 32
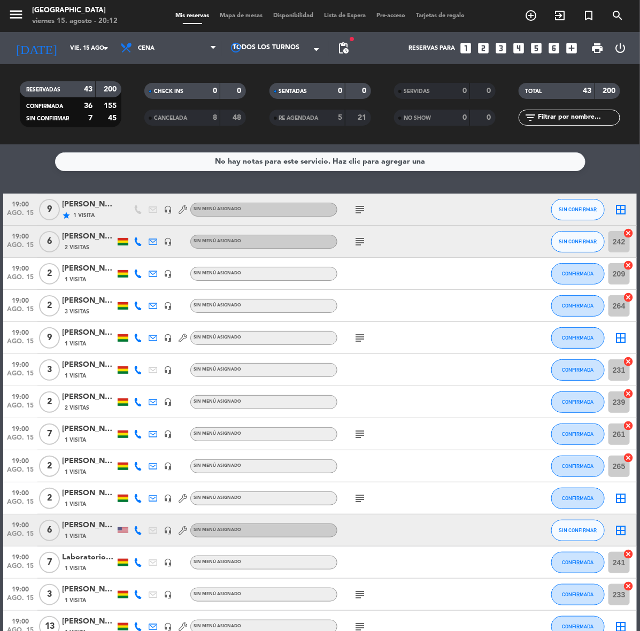
click at [554, 43] on icon "looks_6" at bounding box center [554, 48] width 14 height 14
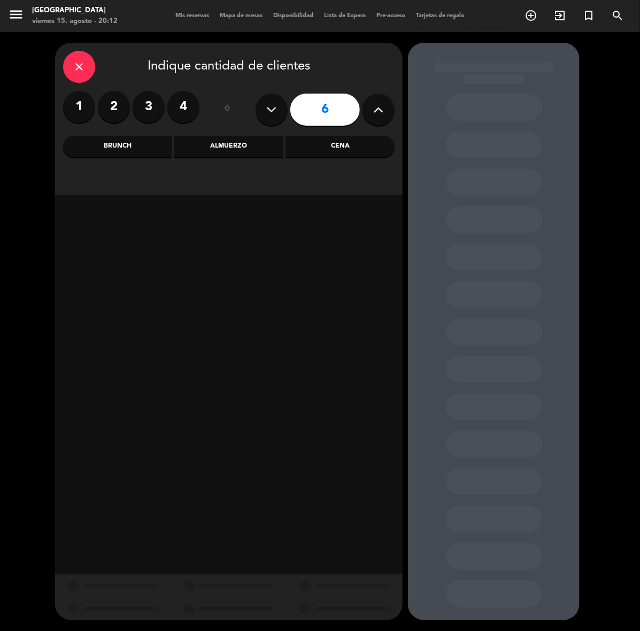
click at [365, 146] on div "Cena" at bounding box center [340, 146] width 109 height 21
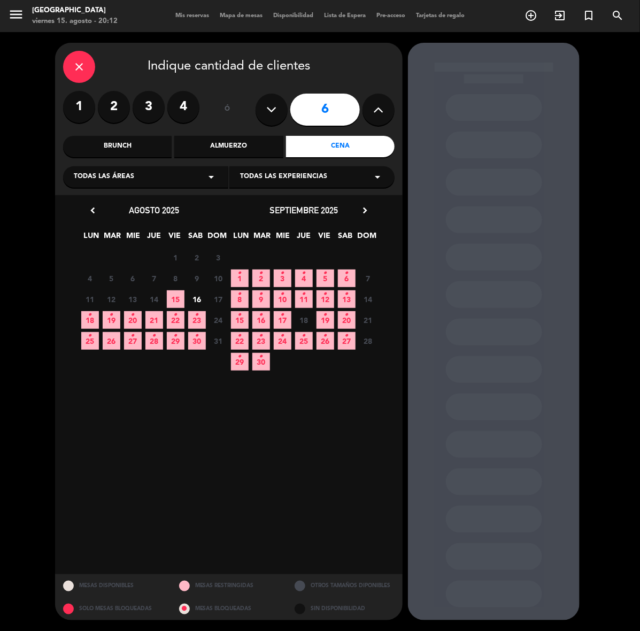
click at [109, 343] on span "26" at bounding box center [112, 341] width 18 height 18
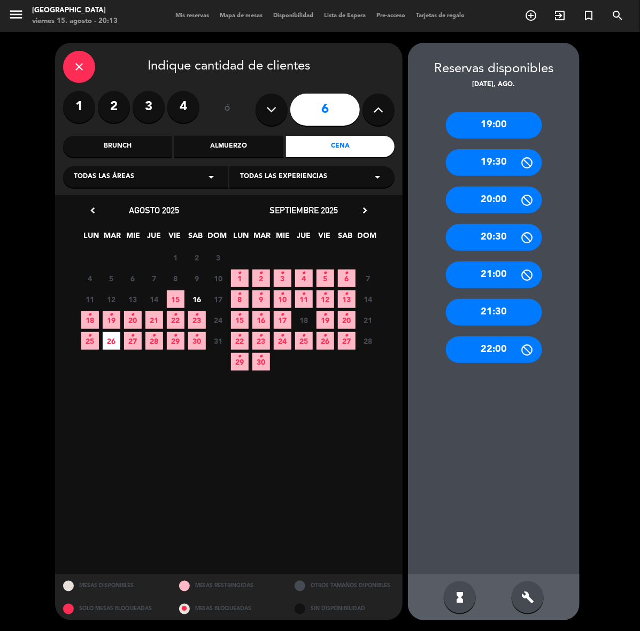
drag, startPoint x: 498, startPoint y: 188, endPoint x: 496, endPoint y: 194, distance: 5.6
click at [498, 188] on div "20:00" at bounding box center [494, 200] width 96 height 27
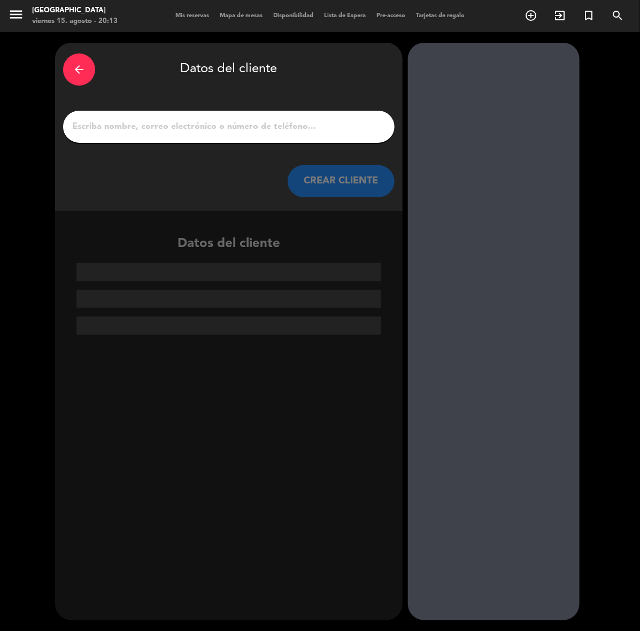
click at [337, 125] on input "1" at bounding box center [228, 126] width 315 height 15
paste input "[PERSON_NAME]"
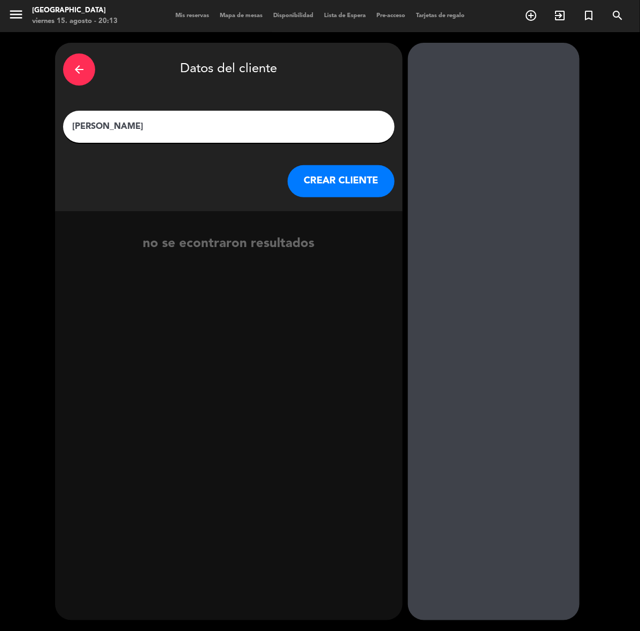
type input "[PERSON_NAME]"
click at [361, 178] on button "CREAR CLIENTE" at bounding box center [341, 181] width 107 height 32
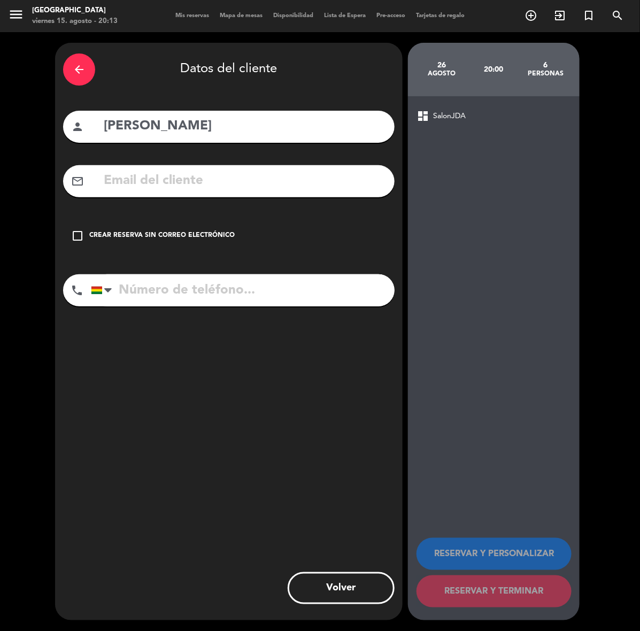
click at [172, 222] on div "check_box_outline_blank Crear reserva sin correo electrónico" at bounding box center [228, 236] width 331 height 32
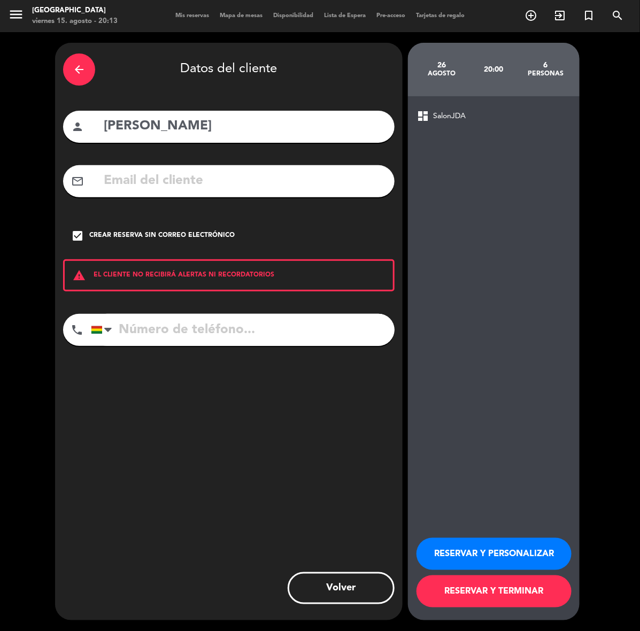
click at [281, 322] on input "tel" at bounding box center [243, 330] width 304 height 32
type input "77116065"
click at [542, 550] on button "RESERVAR Y PERSONALIZAR" at bounding box center [493, 554] width 155 height 32
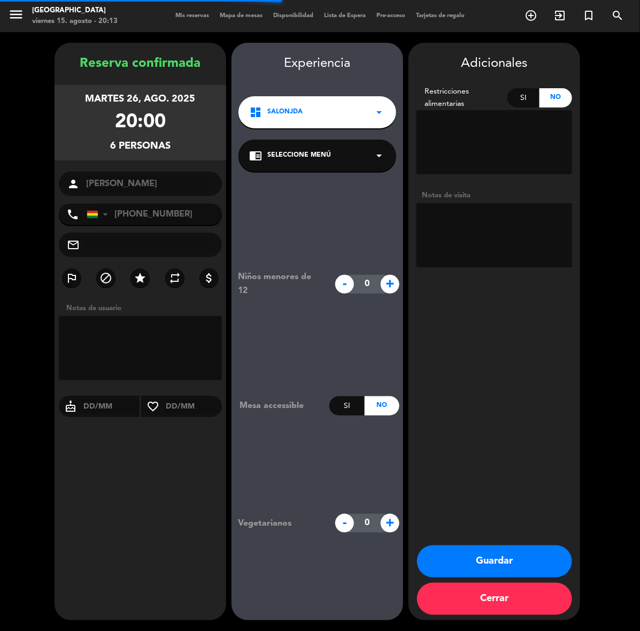
click at [508, 254] on textarea at bounding box center [494, 235] width 156 height 64
type textarea "cumple"
click at [509, 560] on button "Guardar" at bounding box center [494, 561] width 155 height 32
